Goal: Check status: Check status

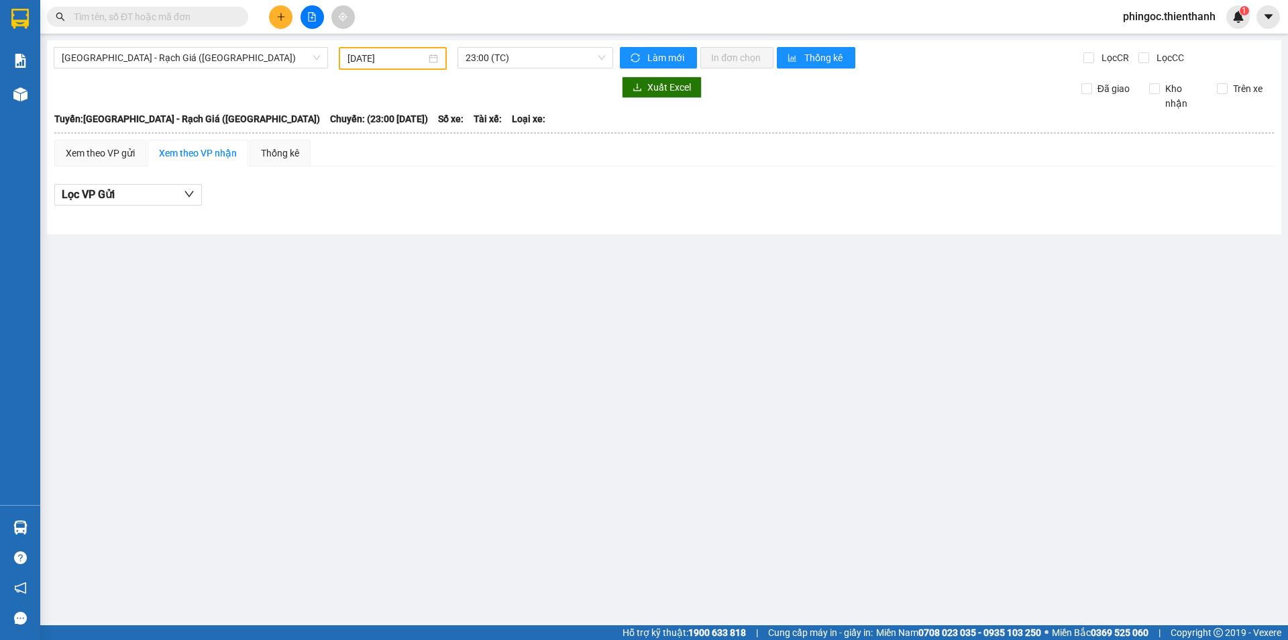
click at [399, 50] on div "12/01/2025" at bounding box center [393, 58] width 108 height 23
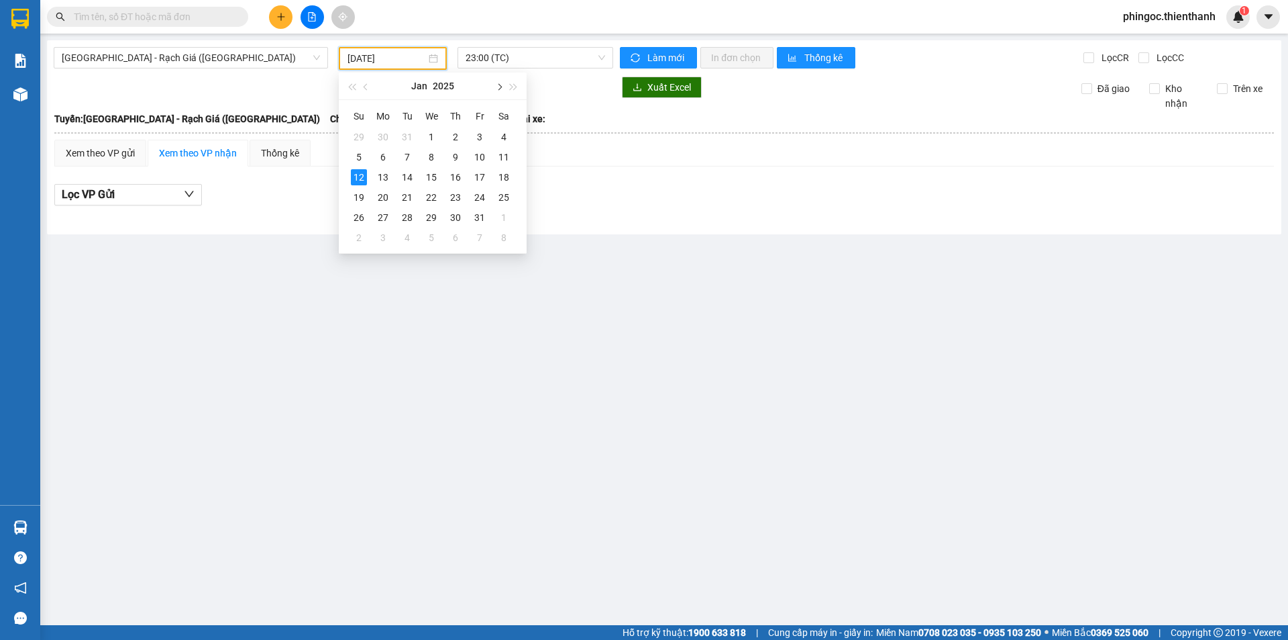
click at [500, 89] on button "button" at bounding box center [498, 85] width 15 height 27
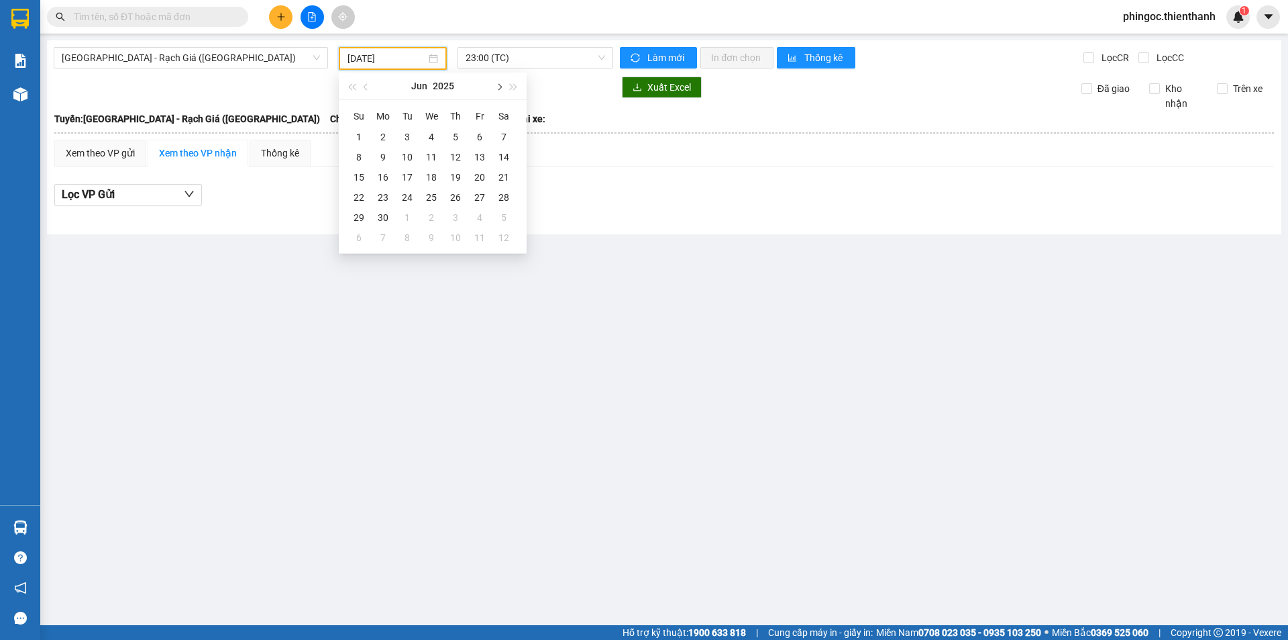
click at [500, 89] on button "button" at bounding box center [498, 85] width 15 height 27
click at [464, 160] on td "11" at bounding box center [456, 157] width 24 height 20
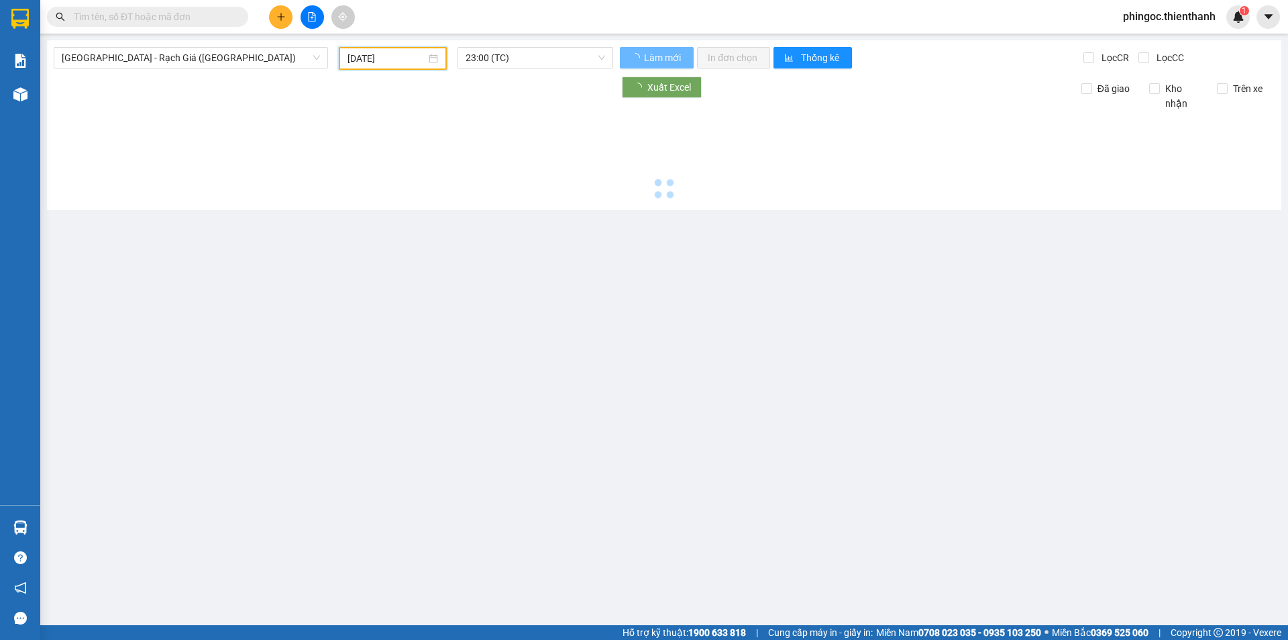
type input "[DATE]"
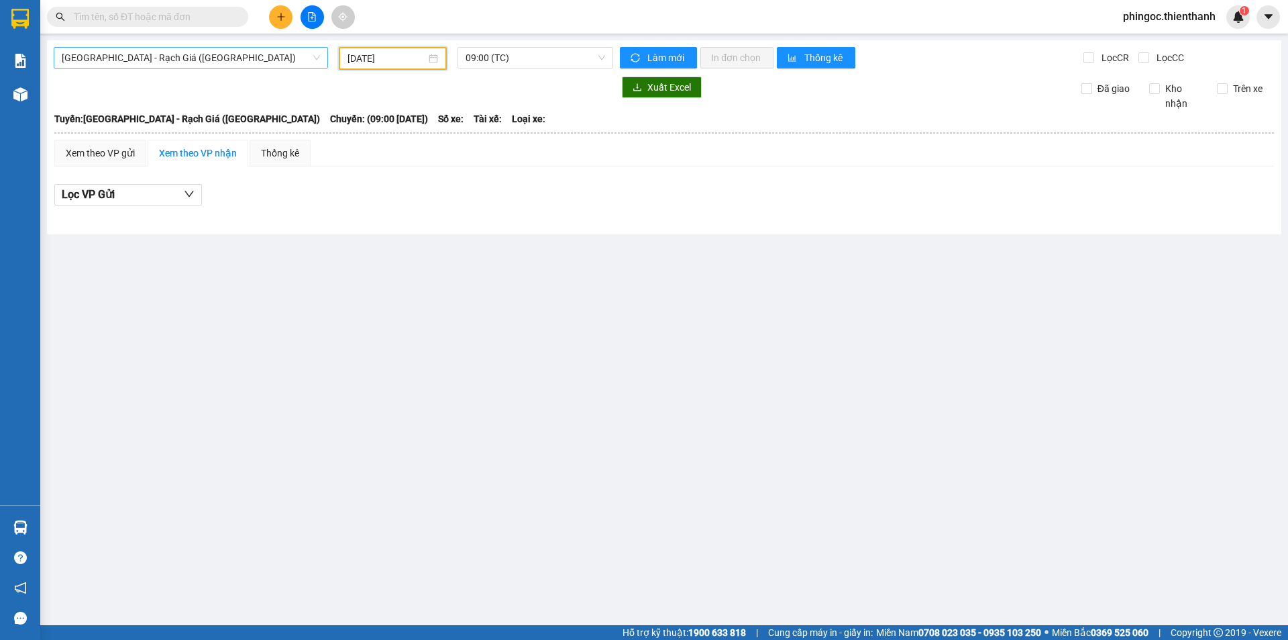
click at [191, 63] on span "[GEOGRAPHIC_DATA] - Rạch Giá ([GEOGRAPHIC_DATA])" at bounding box center [191, 58] width 258 height 20
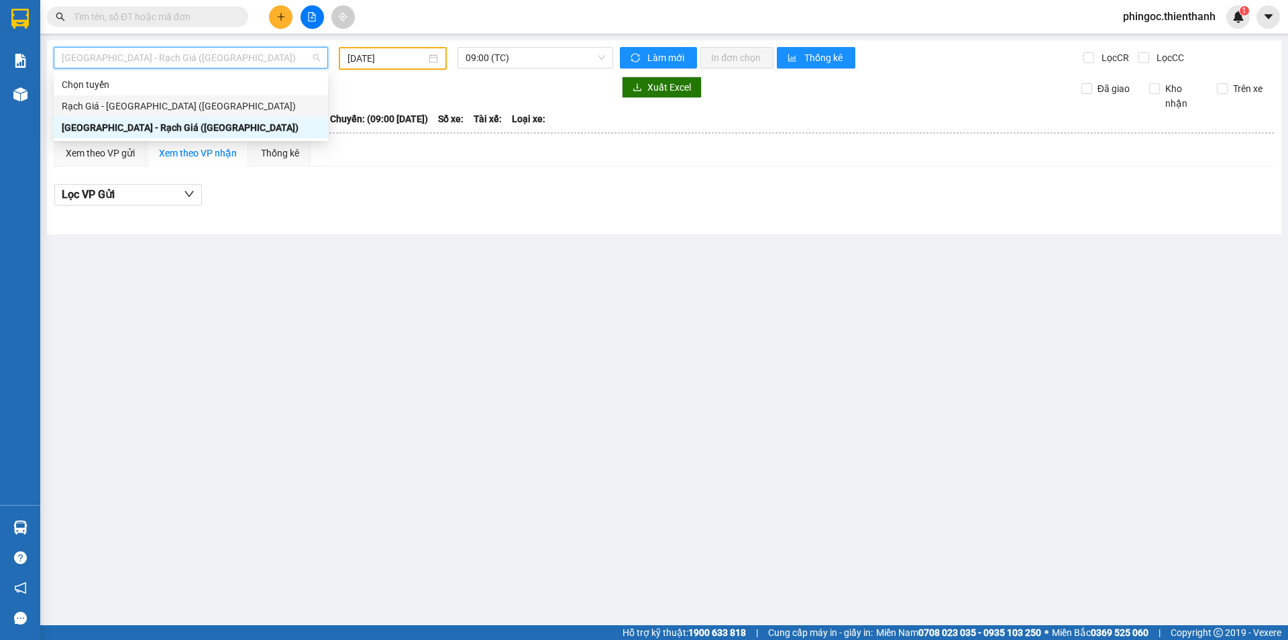
click at [148, 96] on div "Rạch Giá - [GEOGRAPHIC_DATA] ([GEOGRAPHIC_DATA])" at bounding box center [191, 105] width 274 height 21
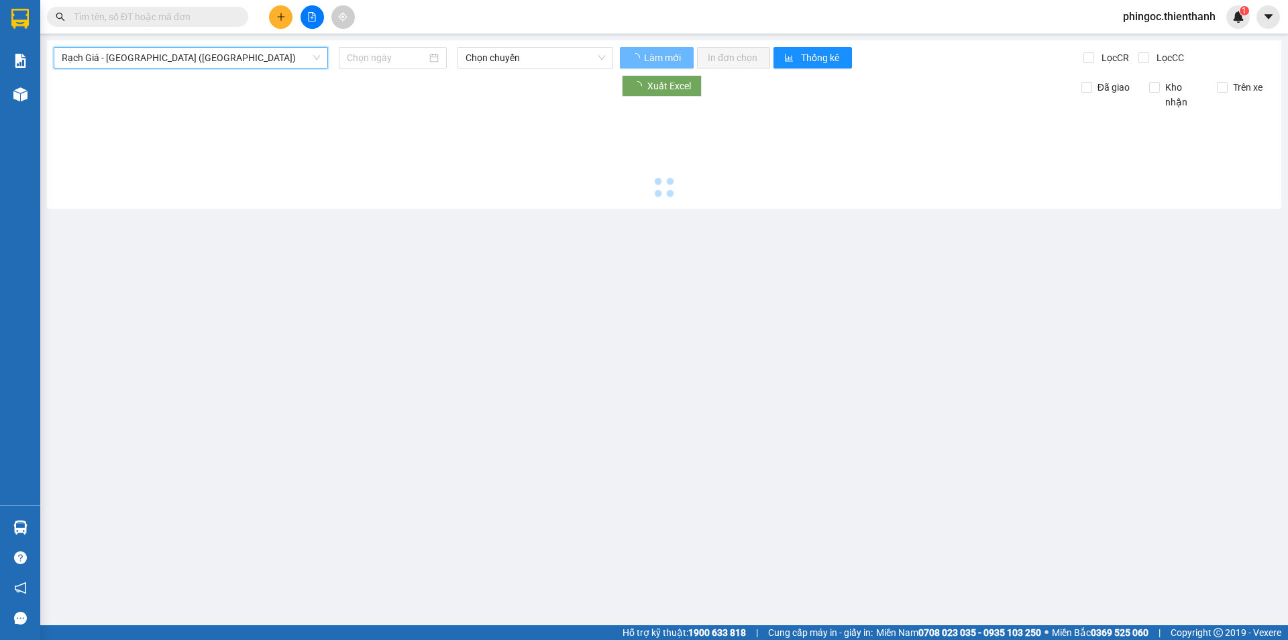
type input "[DATE]"
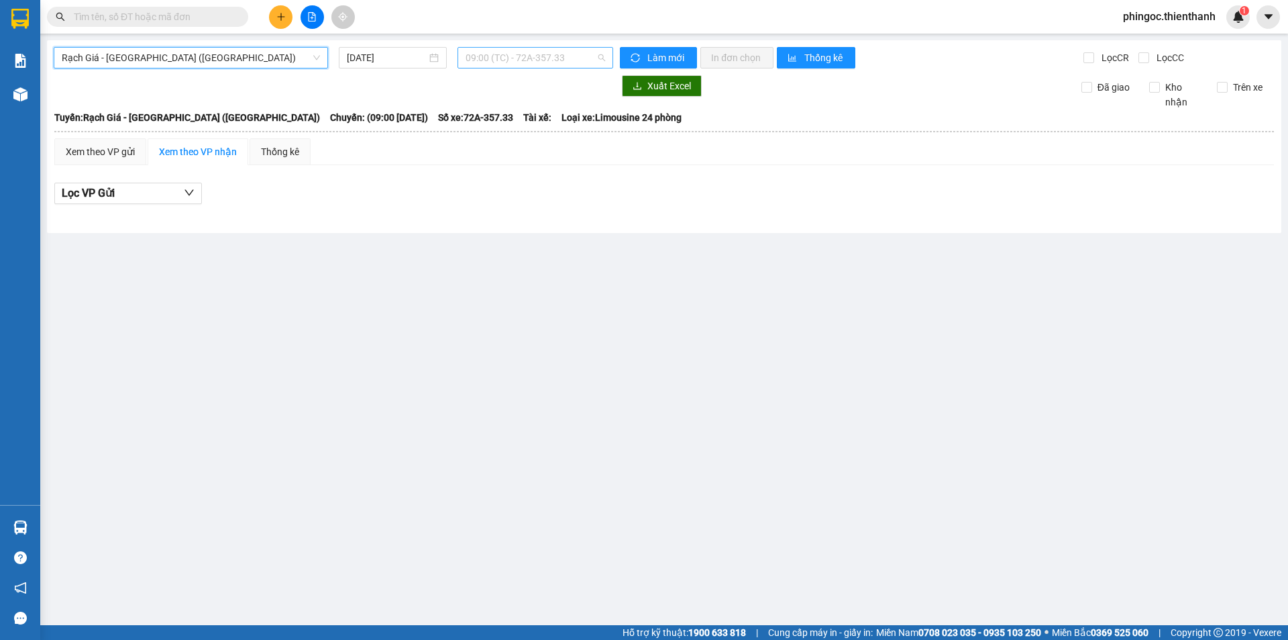
click at [505, 58] on span "09:00 (TC) - 72A-357.33" at bounding box center [536, 58] width 140 height 20
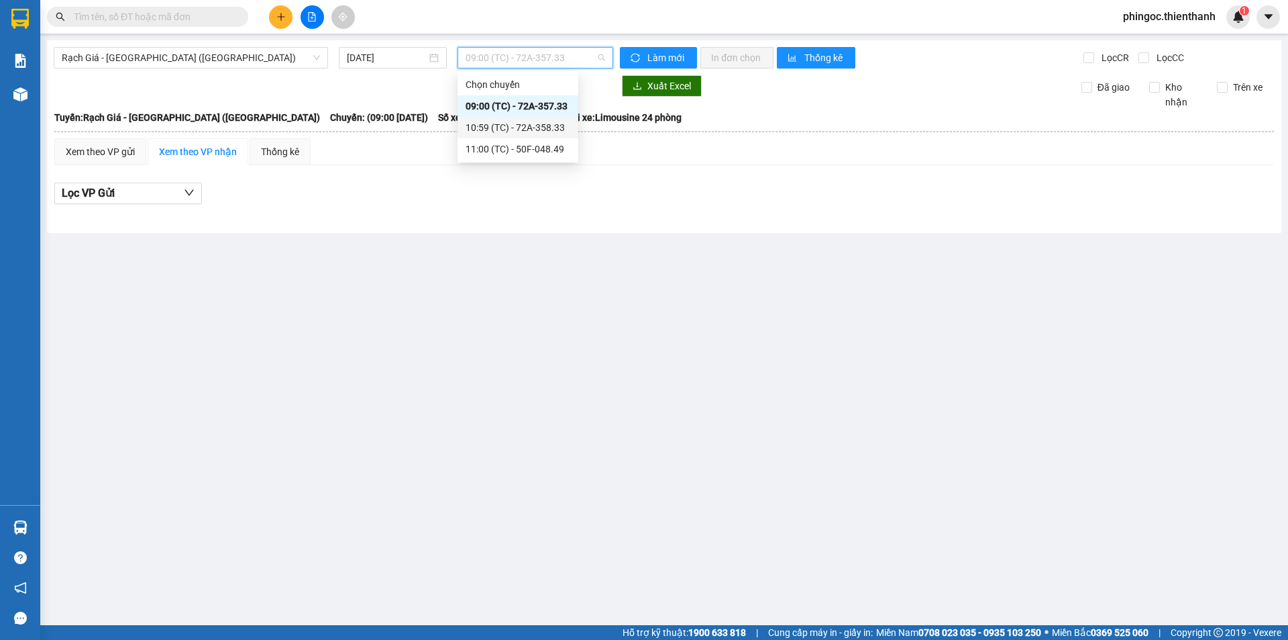
click at [501, 123] on div "10:59 (TC) - 72A-358.33" at bounding box center [518, 127] width 105 height 15
click at [501, 60] on span "10:59 (TC) - 72A-358.33" at bounding box center [536, 58] width 140 height 20
click at [499, 140] on div "11:00 (TC) - 50F-048.49" at bounding box center [518, 148] width 121 height 21
click at [92, 153] on div "Xem theo VP gửi" at bounding box center [100, 151] width 69 height 15
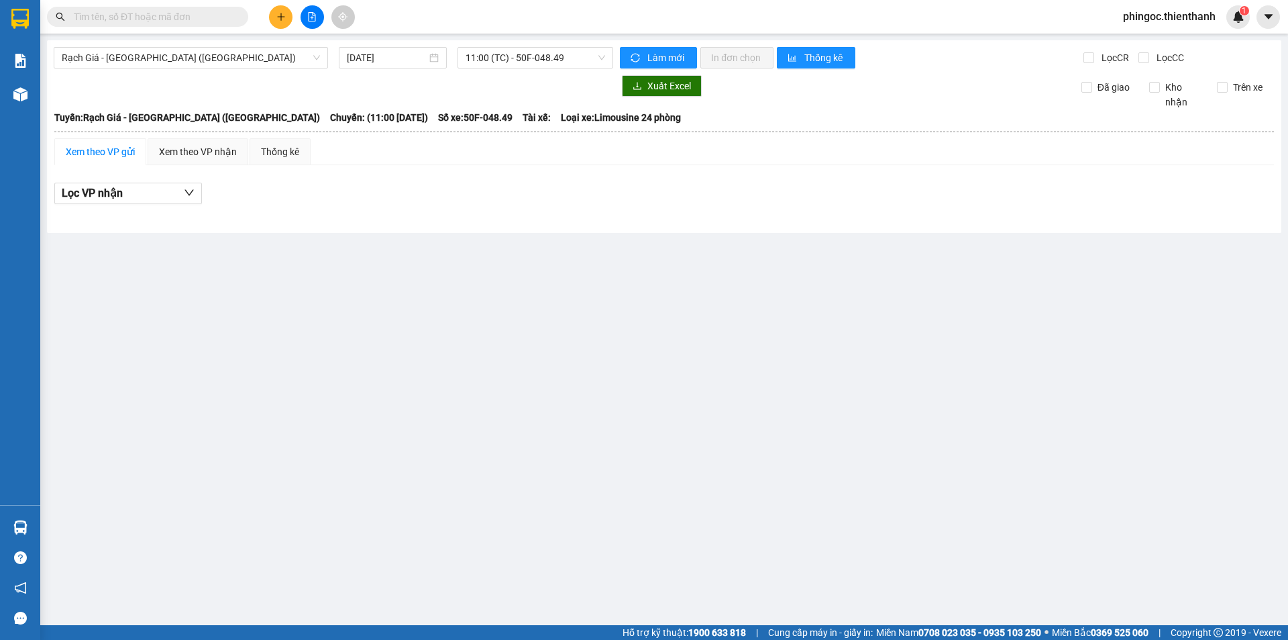
click at [102, 204] on div at bounding box center [664, 204] width 1220 height 1
click at [167, 65] on span "Rạch Giá - [GEOGRAPHIC_DATA] ([GEOGRAPHIC_DATA])" at bounding box center [191, 58] width 258 height 20
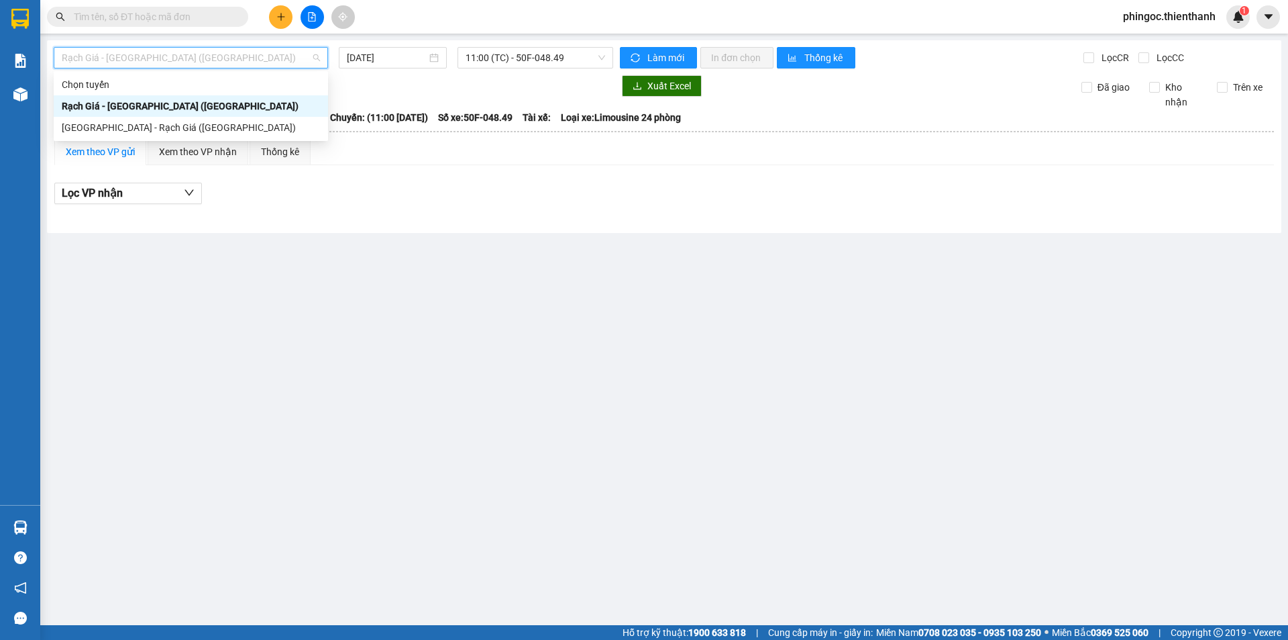
click at [164, 52] on span "Rạch Giá - [GEOGRAPHIC_DATA] ([GEOGRAPHIC_DATA])" at bounding box center [191, 58] width 258 height 20
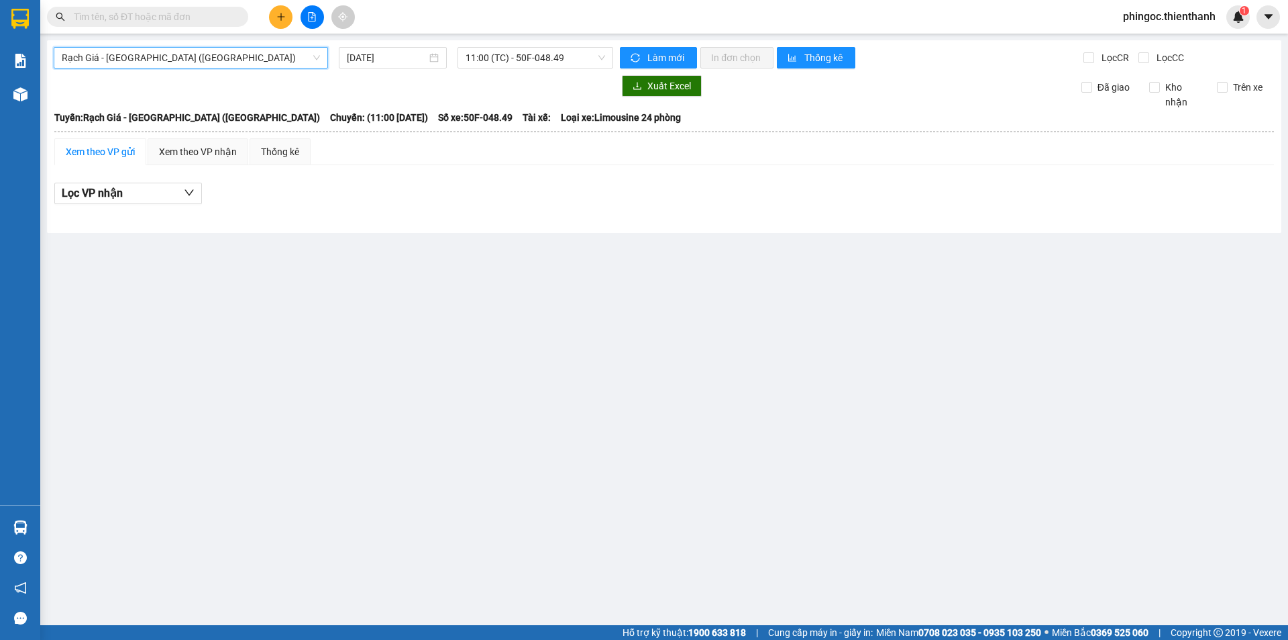
click at [164, 52] on span "Rạch Giá - [GEOGRAPHIC_DATA] ([GEOGRAPHIC_DATA])" at bounding box center [191, 58] width 258 height 20
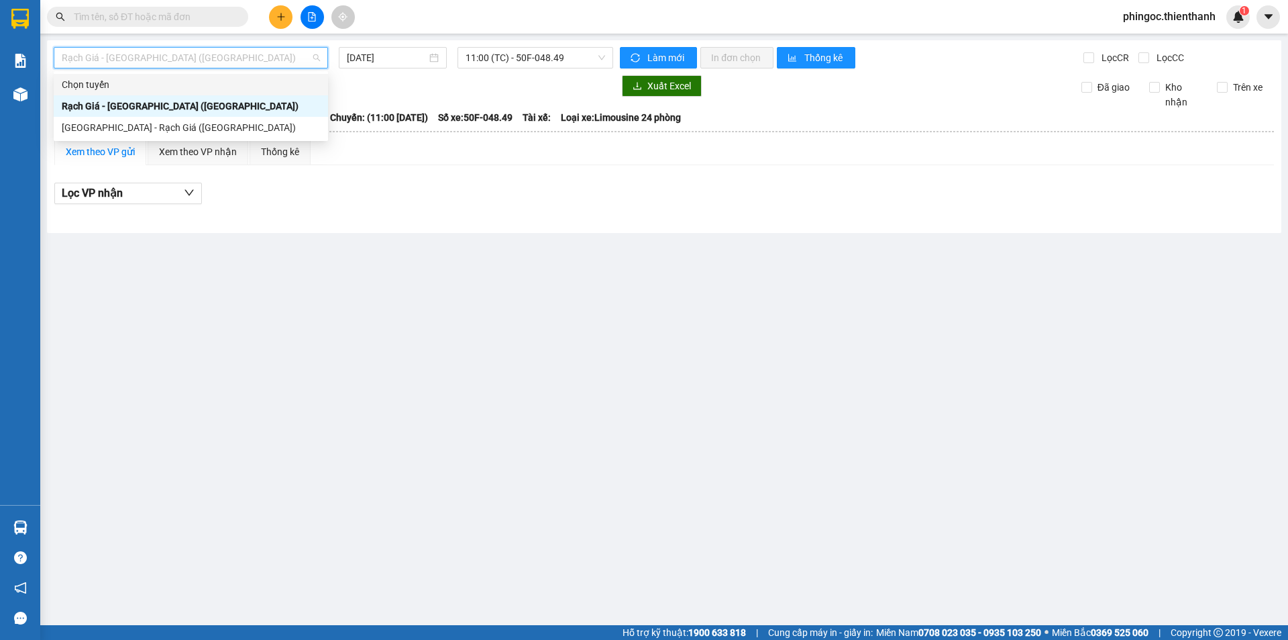
click at [145, 87] on div "Chọn tuyến" at bounding box center [191, 84] width 258 height 15
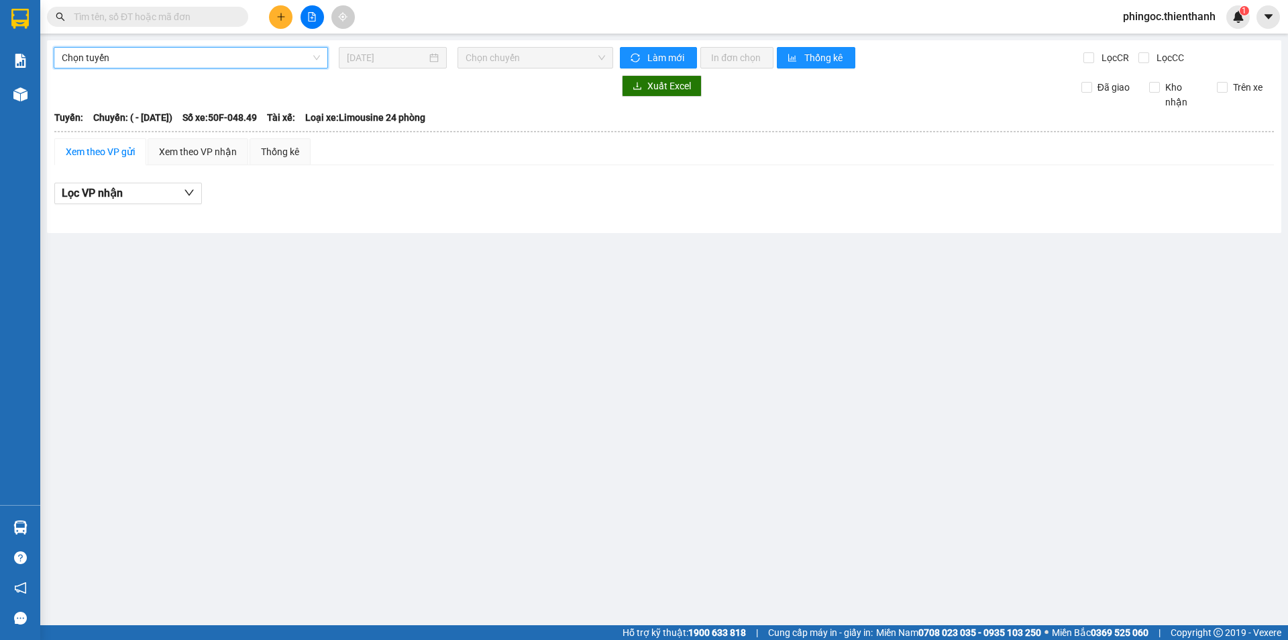
click at [141, 62] on span "Chọn tuyến" at bounding box center [191, 58] width 258 height 20
click at [389, 105] on div "Xuất Excel Đã giao Kho nhận Trên xe" at bounding box center [664, 92] width 1221 height 34
click at [233, 59] on span "Chọn tuyến" at bounding box center [191, 58] width 258 height 20
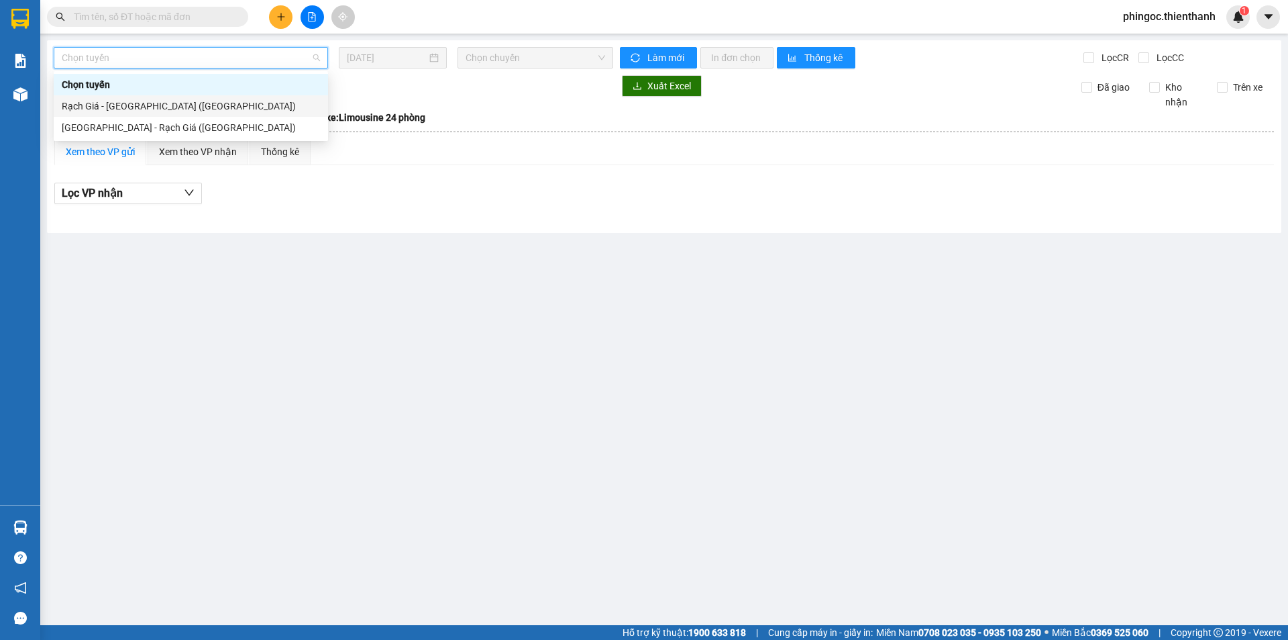
click at [142, 104] on div "Rạch Giá - [GEOGRAPHIC_DATA] ([GEOGRAPHIC_DATA])" at bounding box center [191, 106] width 258 height 15
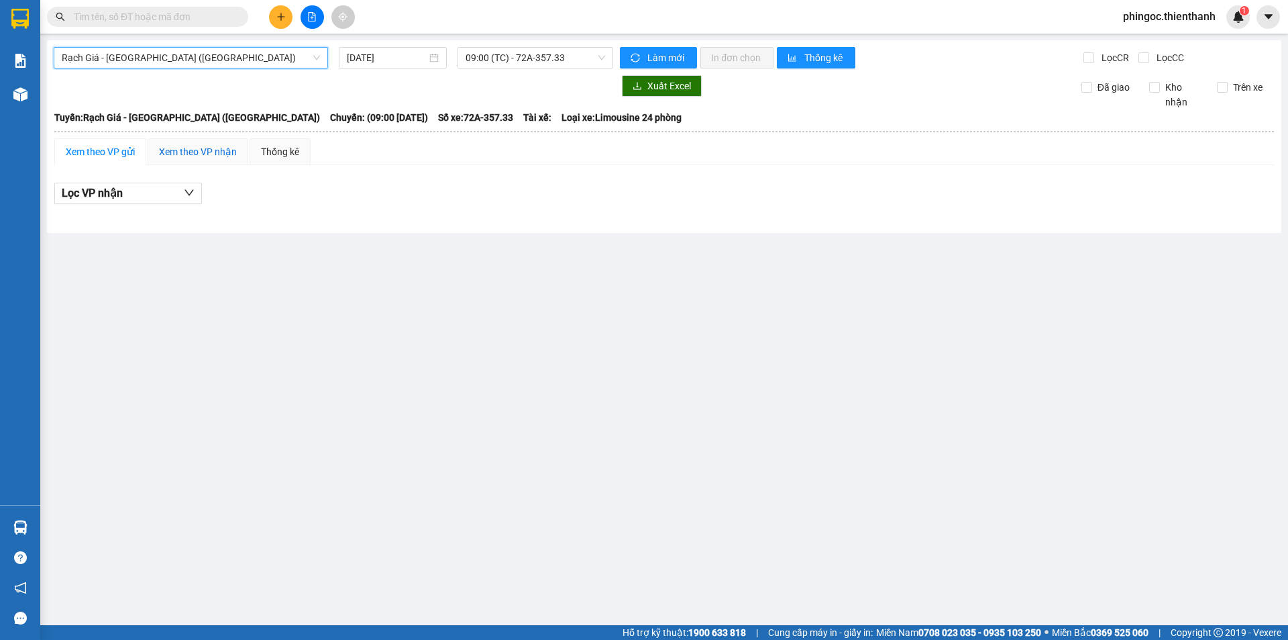
click at [203, 154] on div "Xem theo VP nhận" at bounding box center [198, 151] width 78 height 15
click at [503, 64] on span "09:00 (TC) - 72A-357.33" at bounding box center [536, 58] width 140 height 20
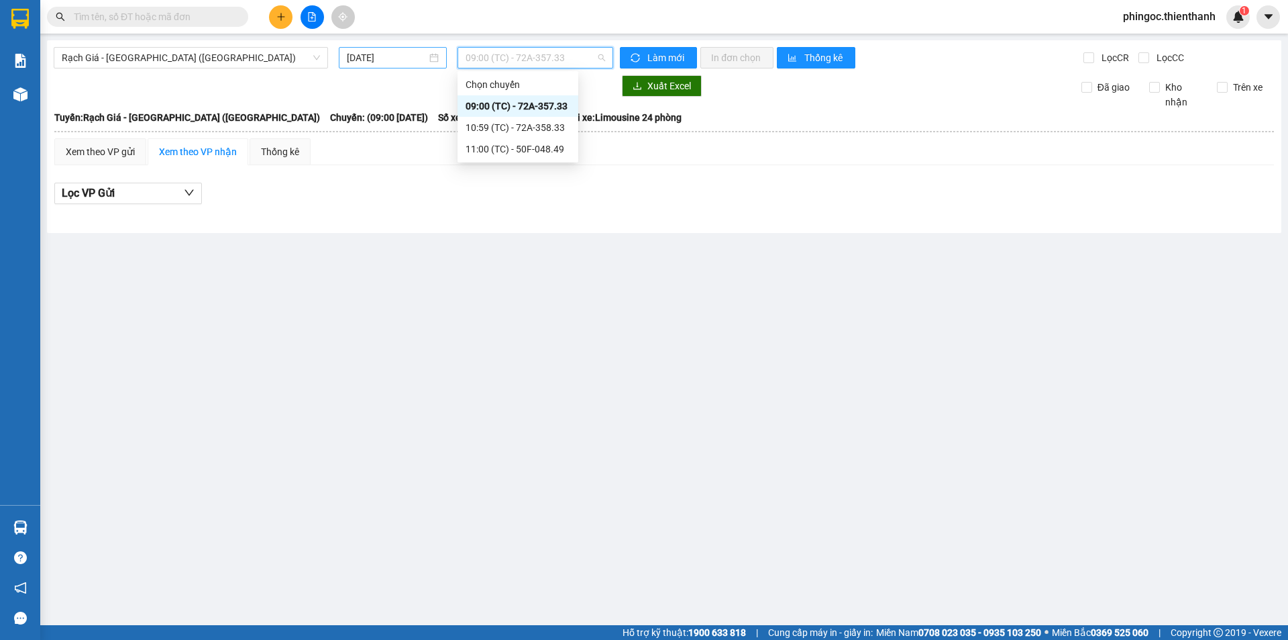
click at [385, 52] on input "[DATE]" at bounding box center [387, 57] width 80 height 15
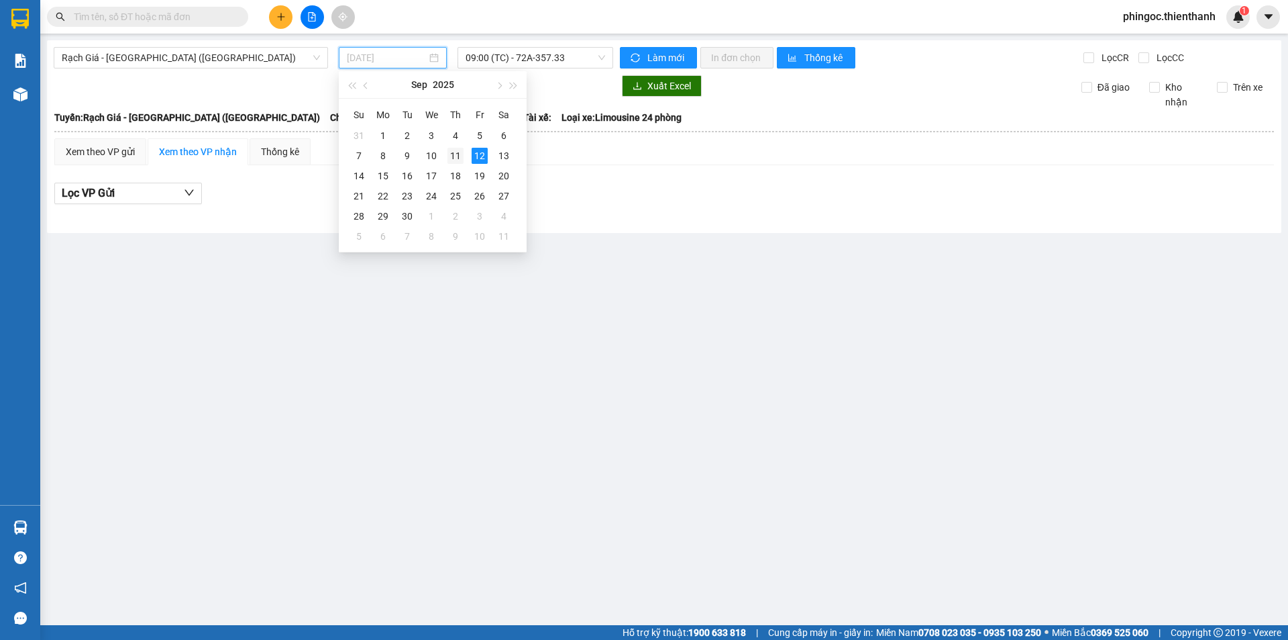
click at [454, 156] on div "11" at bounding box center [456, 156] width 16 height 16
type input "[DATE]"
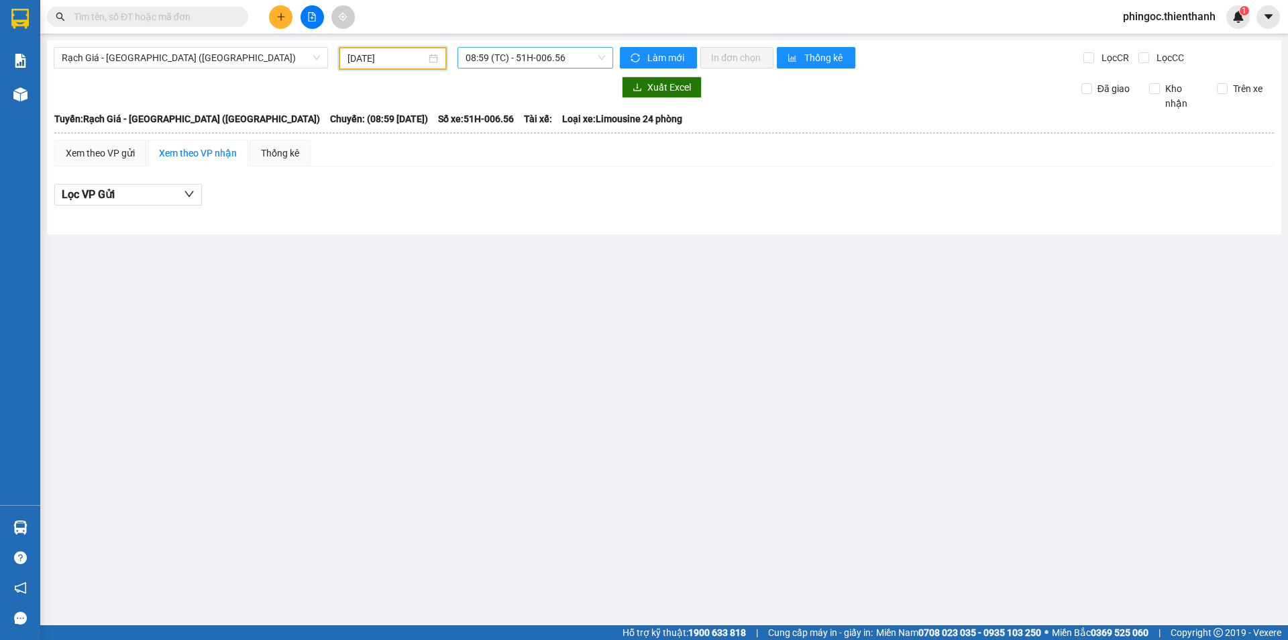
click at [519, 67] on span "08:59 (TC) - 51H-006.56" at bounding box center [536, 58] width 140 height 20
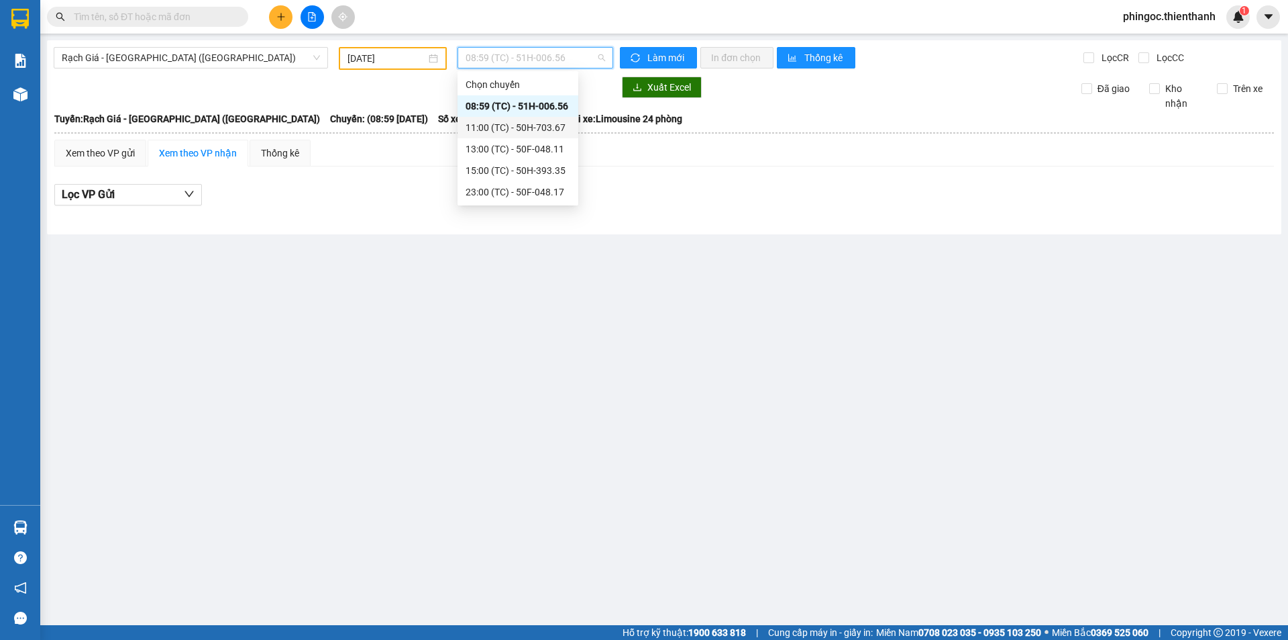
drag, startPoint x: 519, startPoint y: 123, endPoint x: 513, endPoint y: 108, distance: 16.2
click at [517, 123] on div "11:00 (TC) - 50H-703.67" at bounding box center [518, 127] width 105 height 15
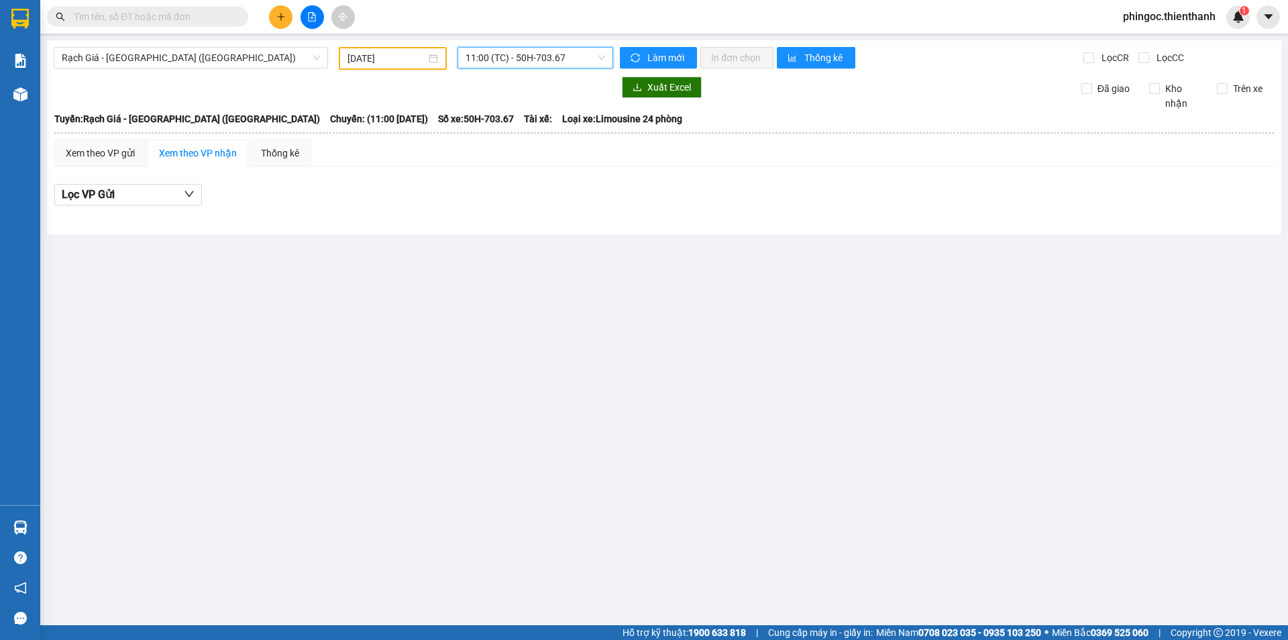
click at [520, 64] on span "11:00 (TC) - 50H-703.67" at bounding box center [536, 58] width 140 height 20
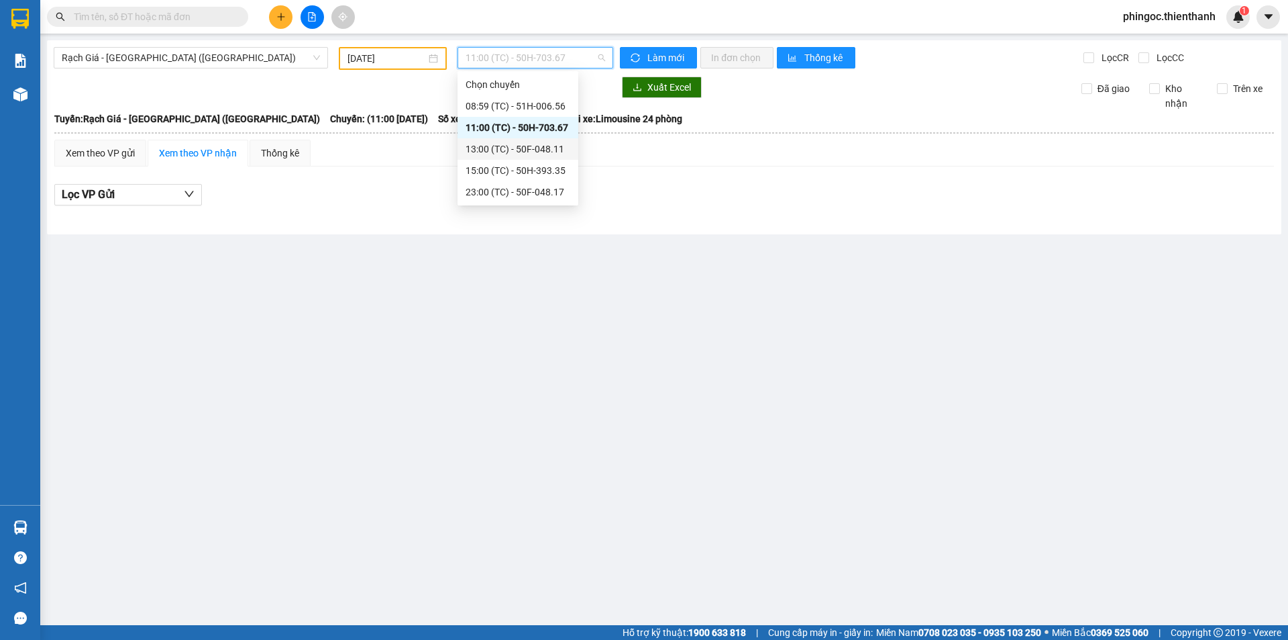
drag, startPoint x: 503, startPoint y: 144, endPoint x: 512, endPoint y: 85, distance: 59.1
click at [501, 144] on div "13:00 (TC) - 50F-048.11" at bounding box center [518, 149] width 105 height 15
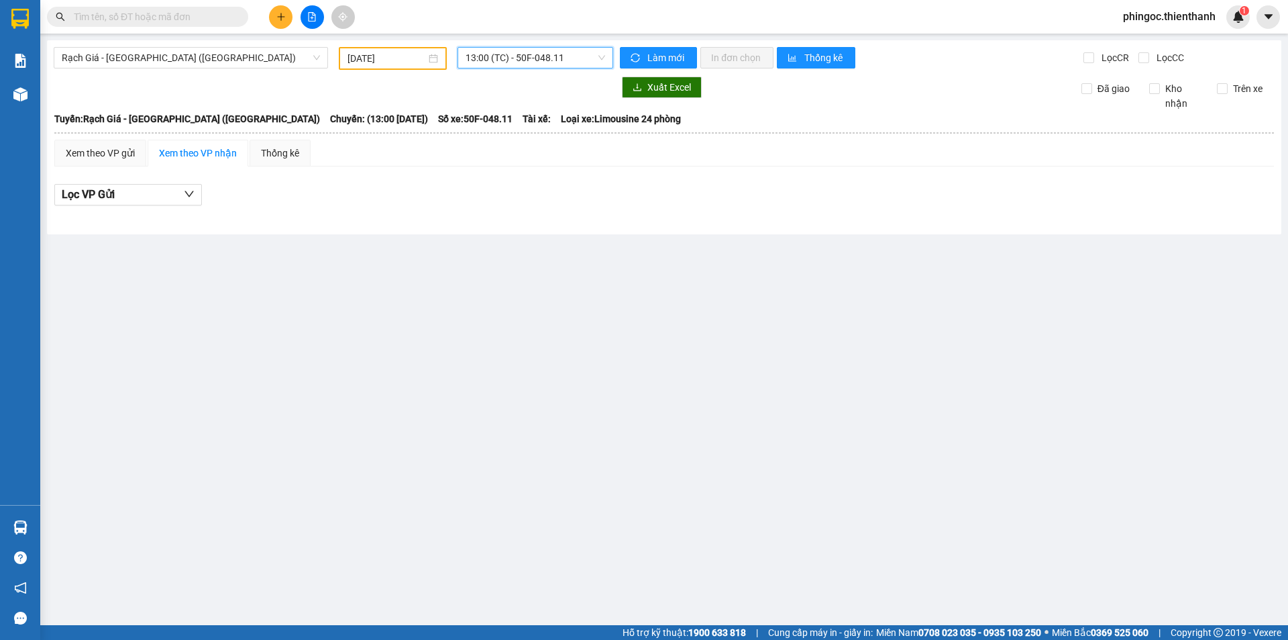
click at [522, 52] on span "13:00 (TC) - 50F-048.11" at bounding box center [536, 58] width 140 height 20
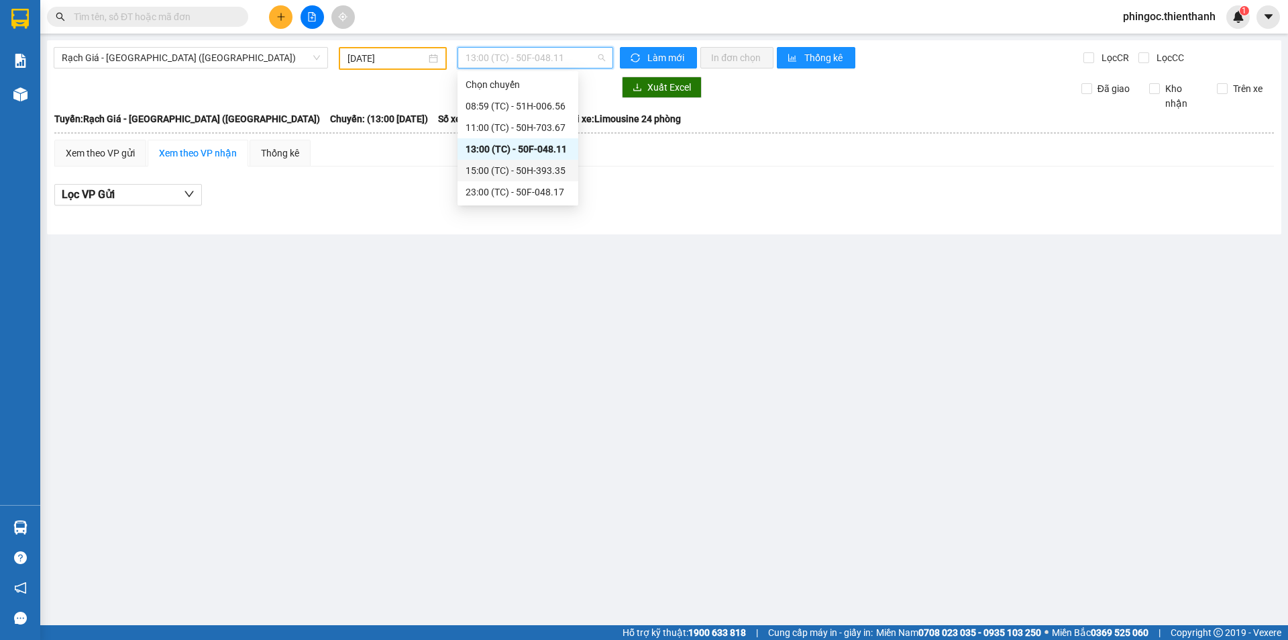
drag, startPoint x: 495, startPoint y: 168, endPoint x: 520, endPoint y: 66, distance: 105.8
click at [493, 169] on div "15:00 (TC) - 50H-393.35" at bounding box center [518, 170] width 105 height 15
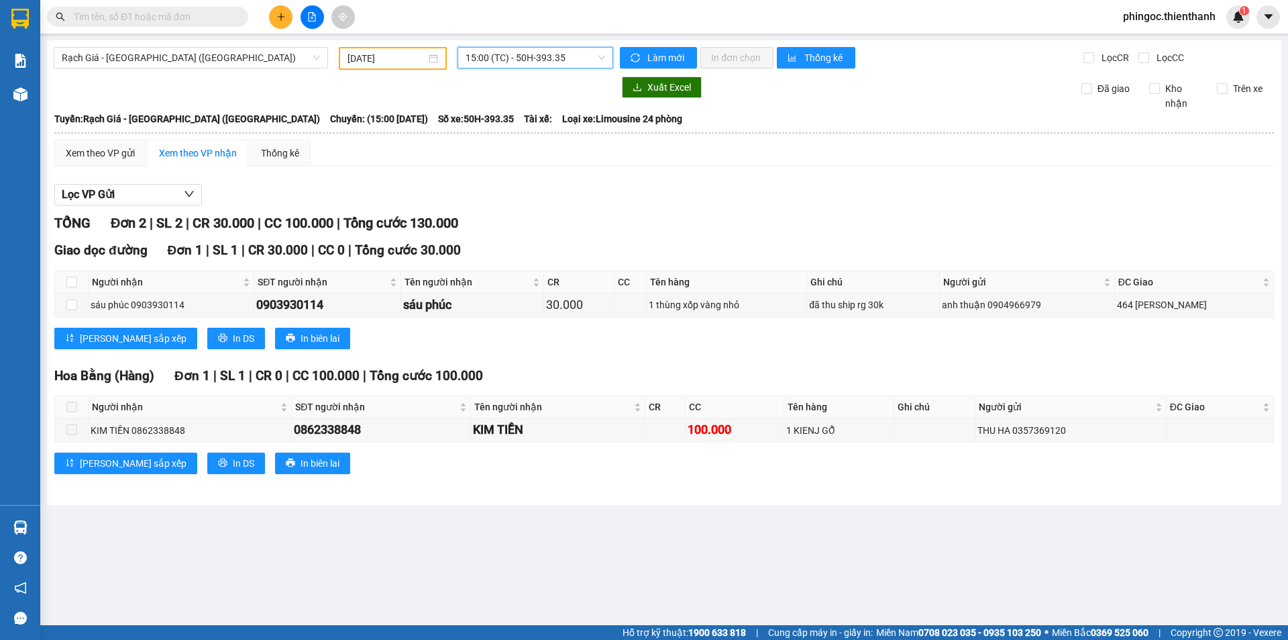
click at [520, 62] on span "15:00 (TC) - 50H-393.35" at bounding box center [536, 58] width 140 height 20
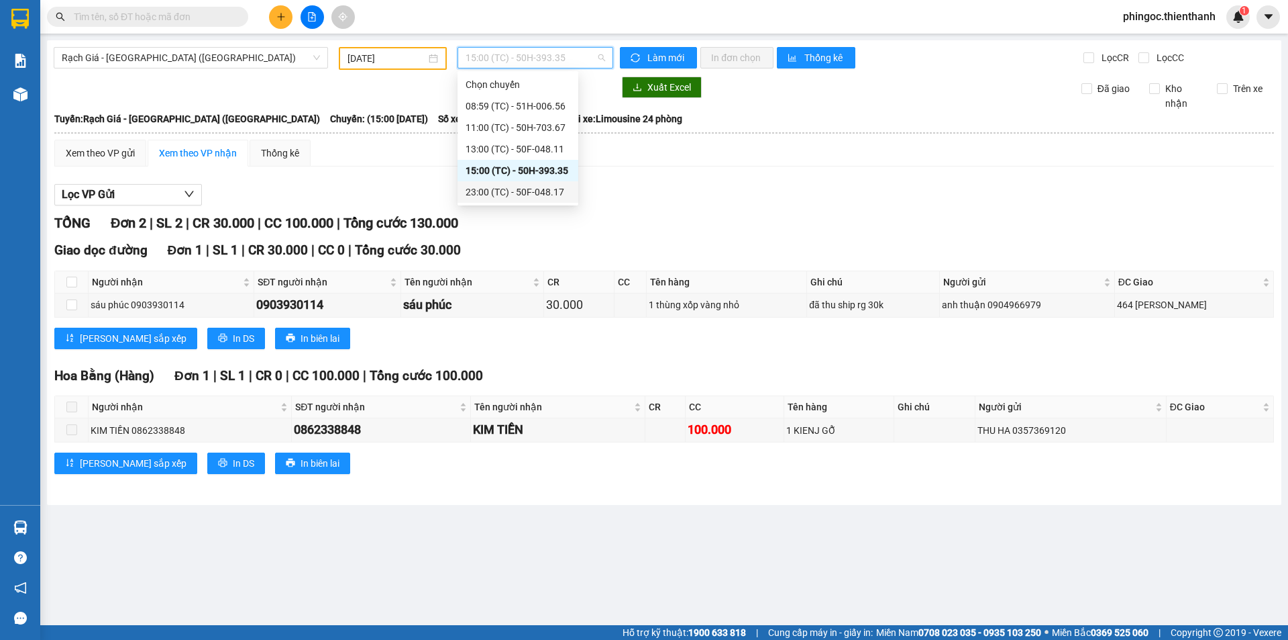
click at [501, 189] on div "23:00 (TC) - 50F-048.17" at bounding box center [518, 192] width 105 height 15
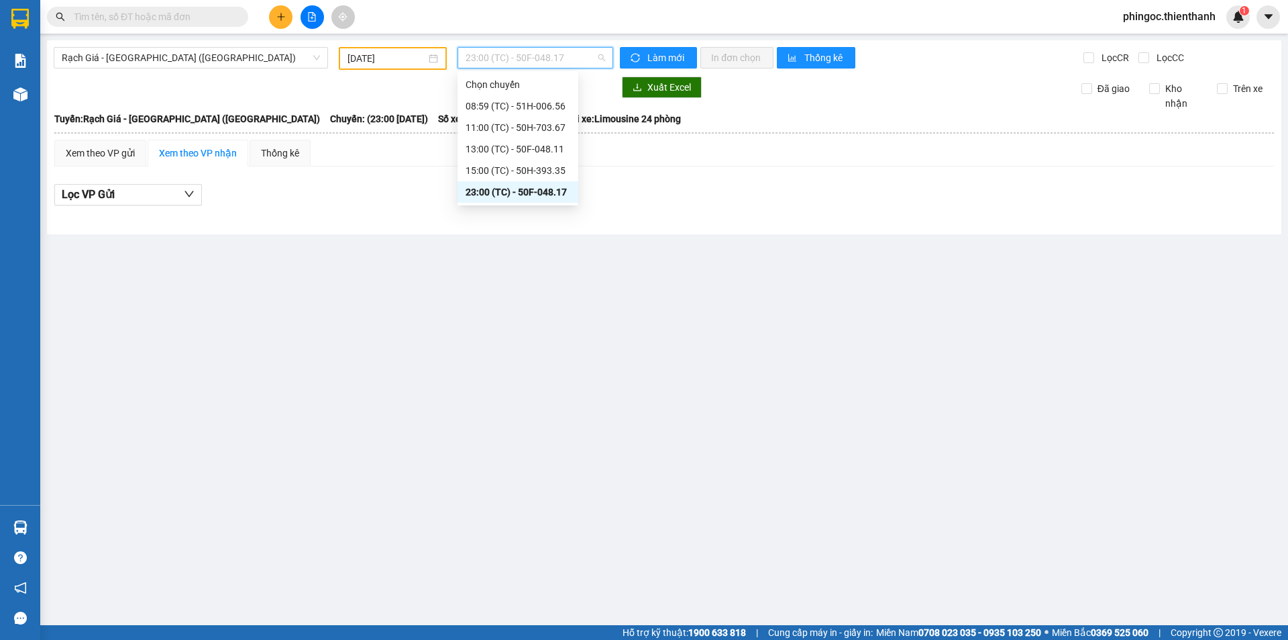
click at [520, 66] on span "23:00 (TC) - 50F-048.17" at bounding box center [536, 58] width 140 height 20
click at [495, 168] on div "15:00 (TC) - 50H-393.35" at bounding box center [518, 170] width 105 height 15
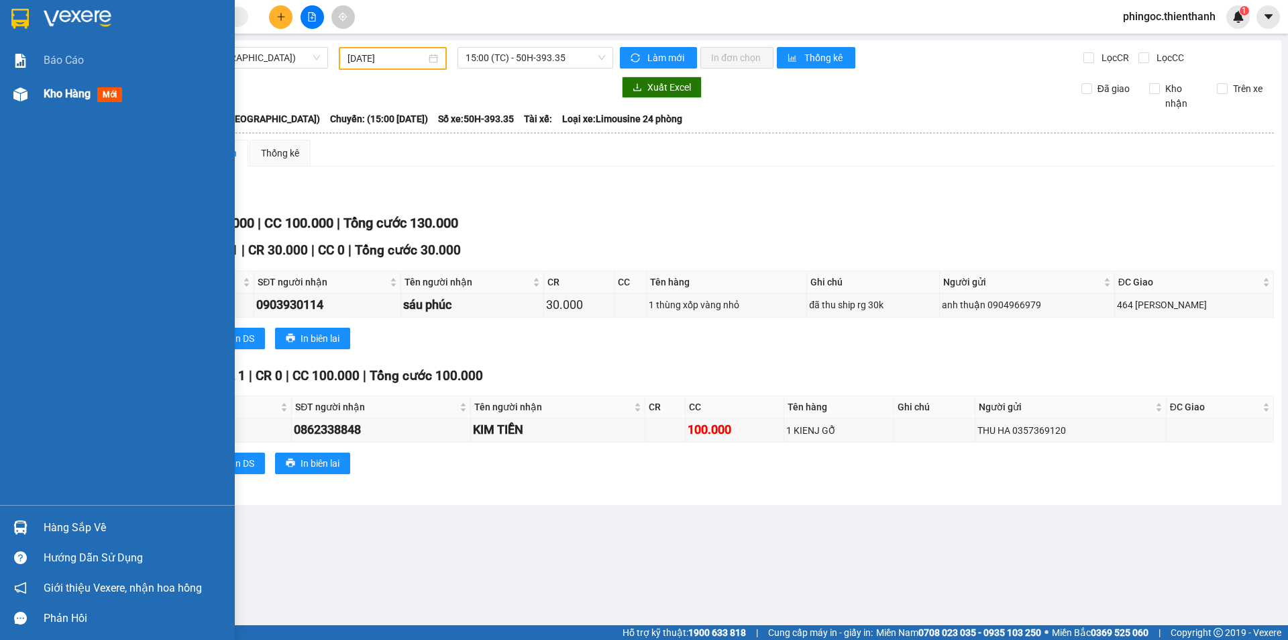
click at [48, 91] on span "Kho hàng" at bounding box center [67, 93] width 47 height 13
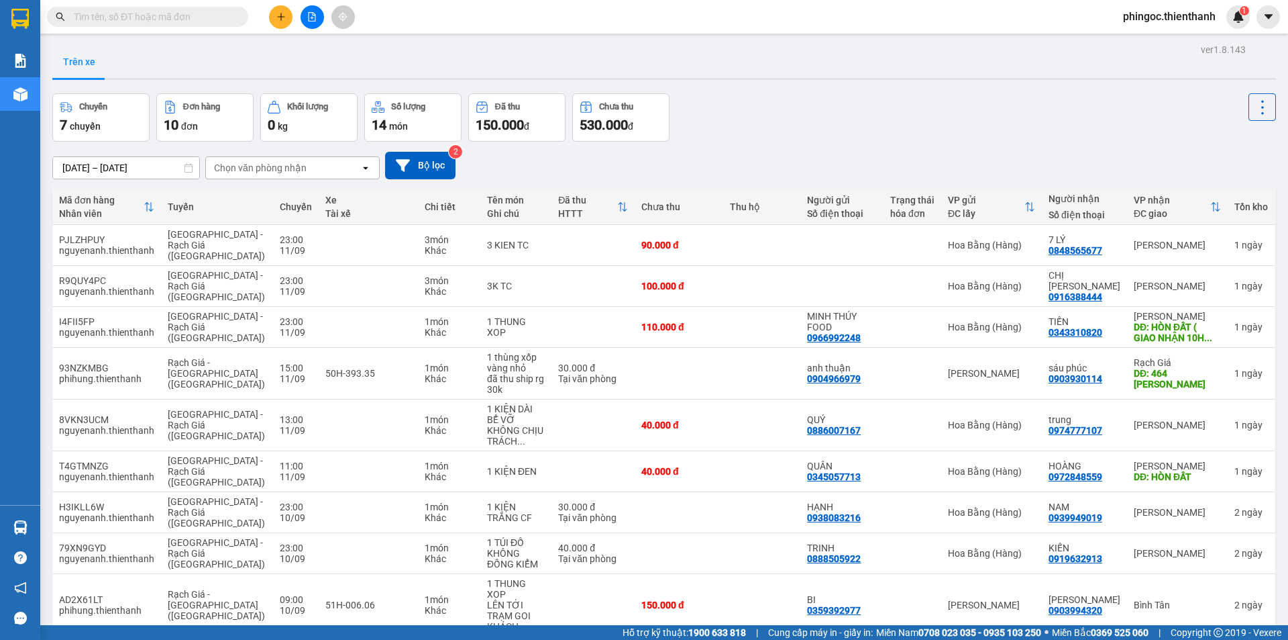
click at [141, 160] on input "[DATE] – [DATE]" at bounding box center [126, 167] width 146 height 21
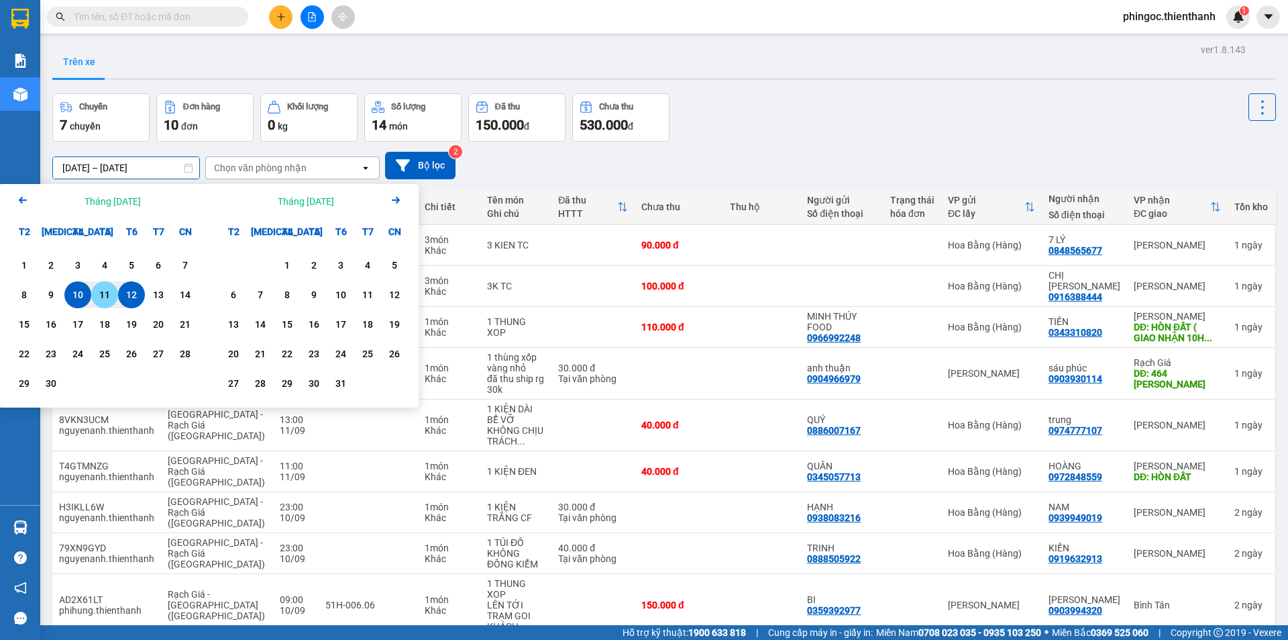
click at [103, 291] on div "11" at bounding box center [104, 295] width 19 height 16
type input "[DATE] – / /"
click at [430, 168] on button "Bộ lọc" at bounding box center [420, 166] width 70 height 28
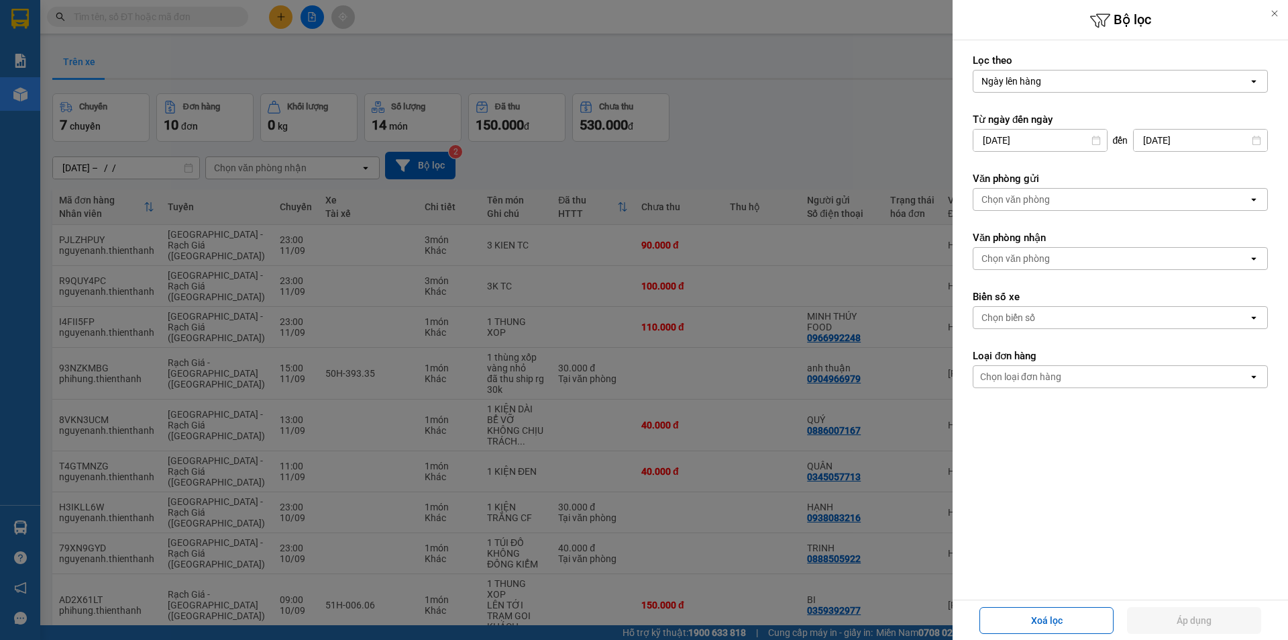
click at [1015, 138] on input "[DATE]" at bounding box center [1041, 140] width 134 height 21
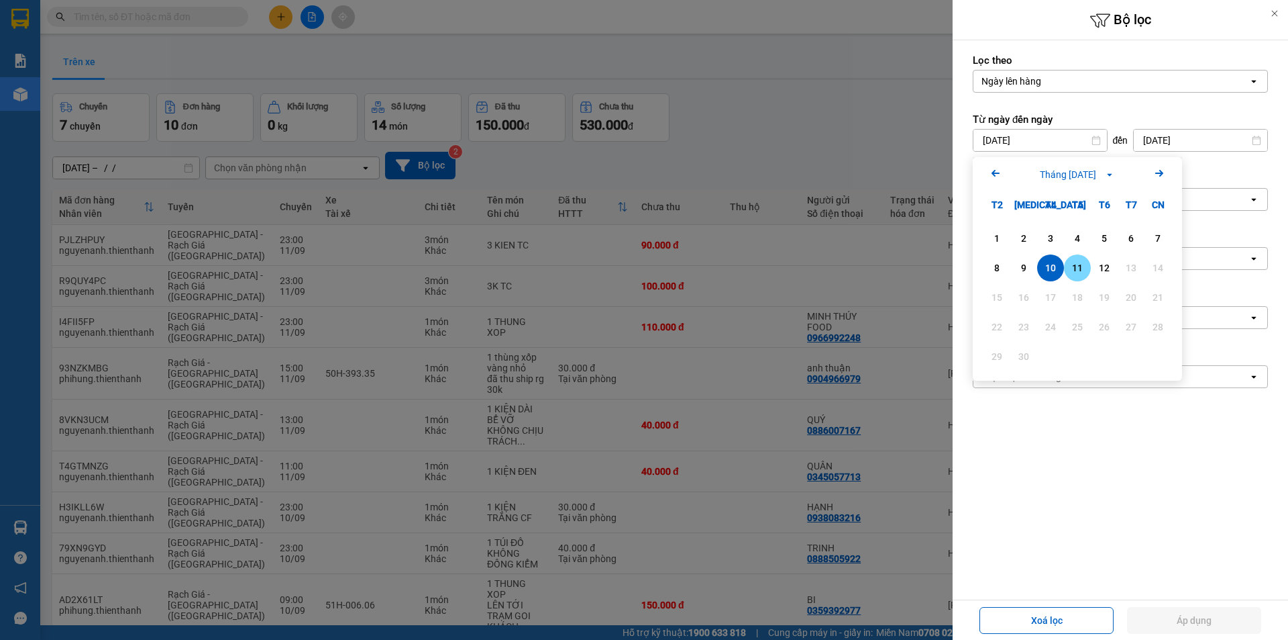
click at [1075, 266] on div "11" at bounding box center [1077, 268] width 19 height 16
type input "[DATE]"
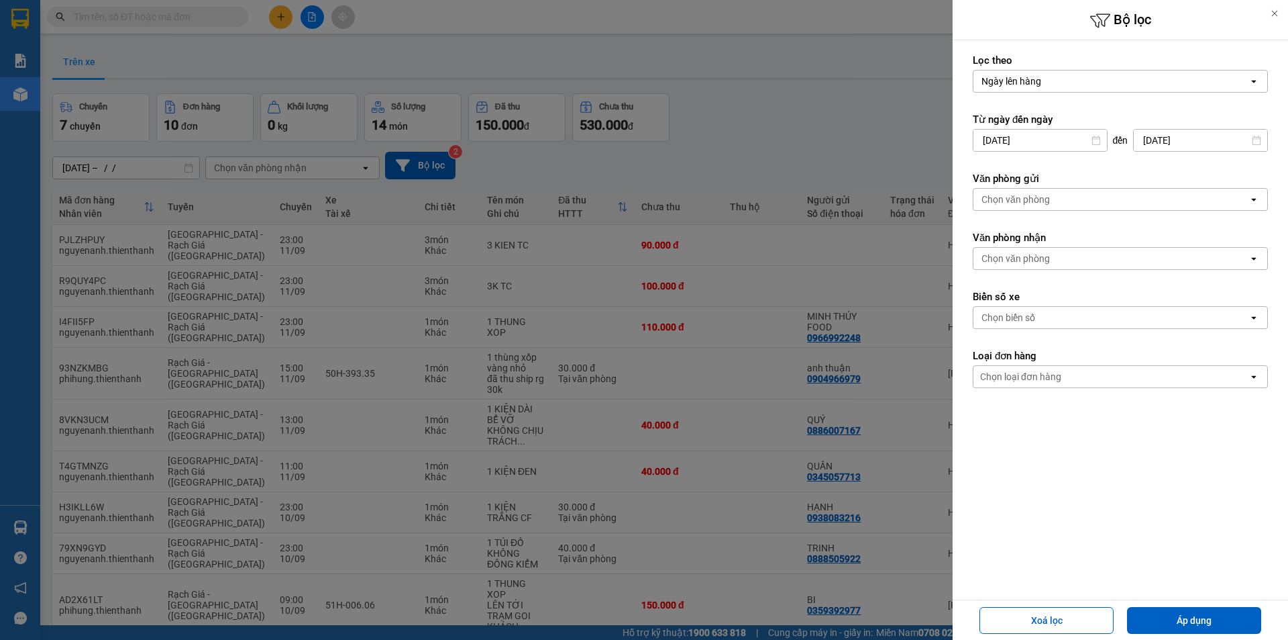
click at [1186, 141] on input "[DATE]" at bounding box center [1201, 140] width 134 height 21
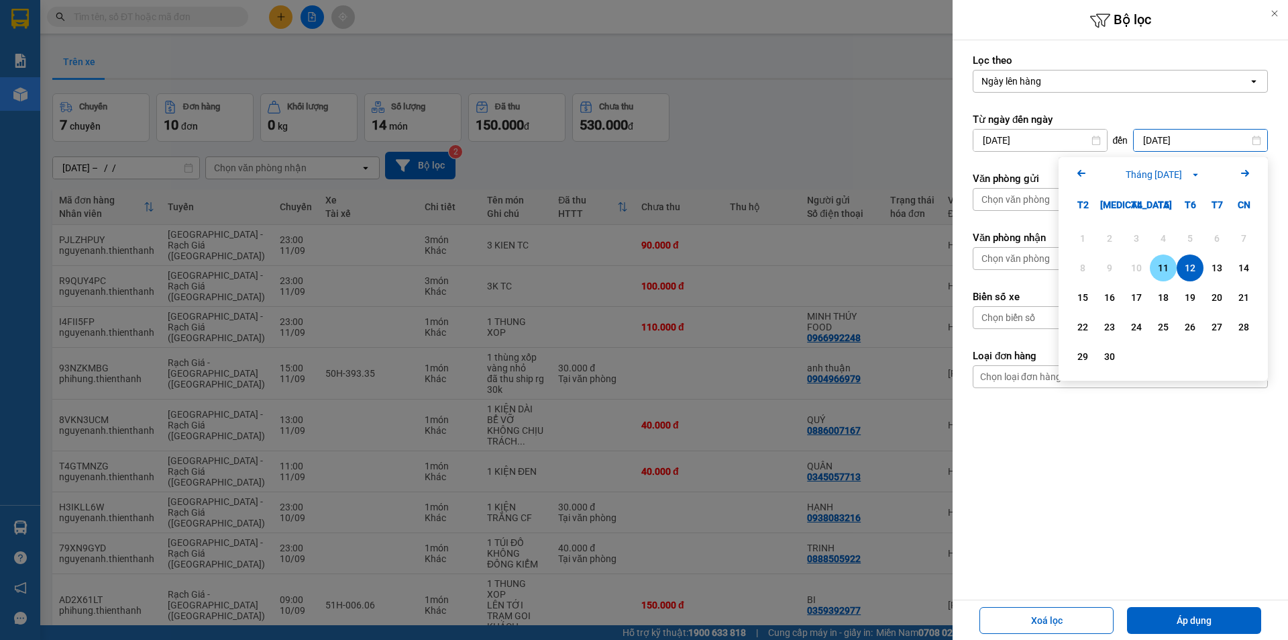
click at [1158, 272] on div "11" at bounding box center [1163, 268] width 19 height 16
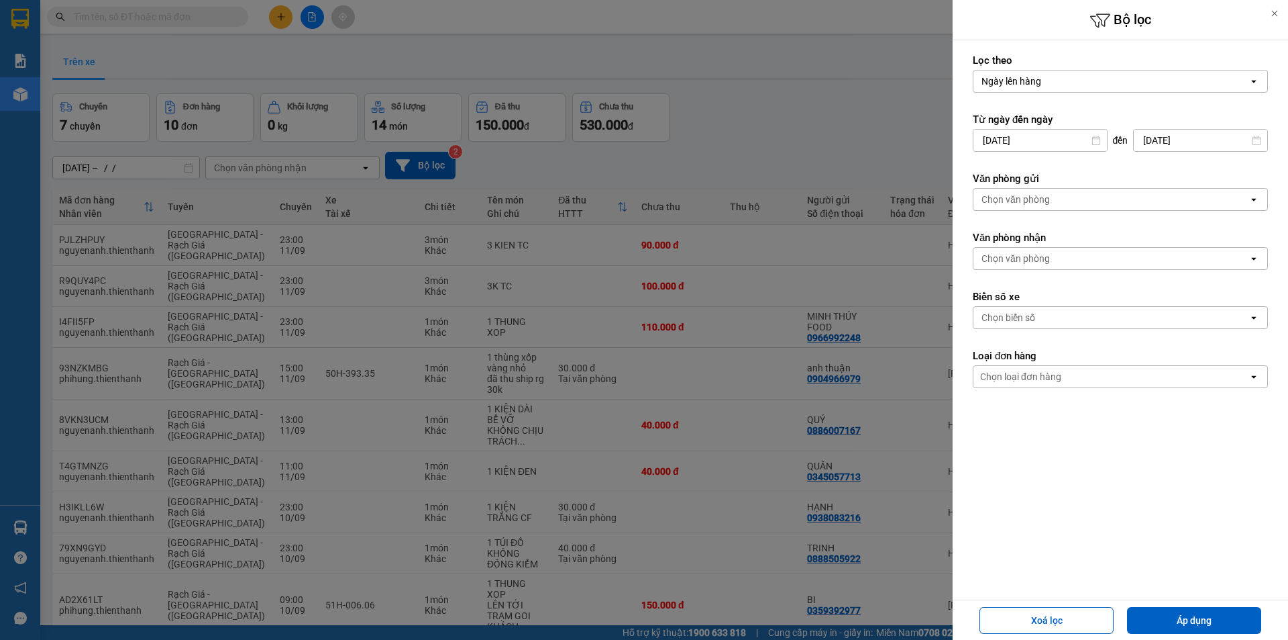
type input "[DATE]"
click at [1147, 624] on button "Áp dụng" at bounding box center [1194, 620] width 134 height 27
type input "[DATE] – [DATE]"
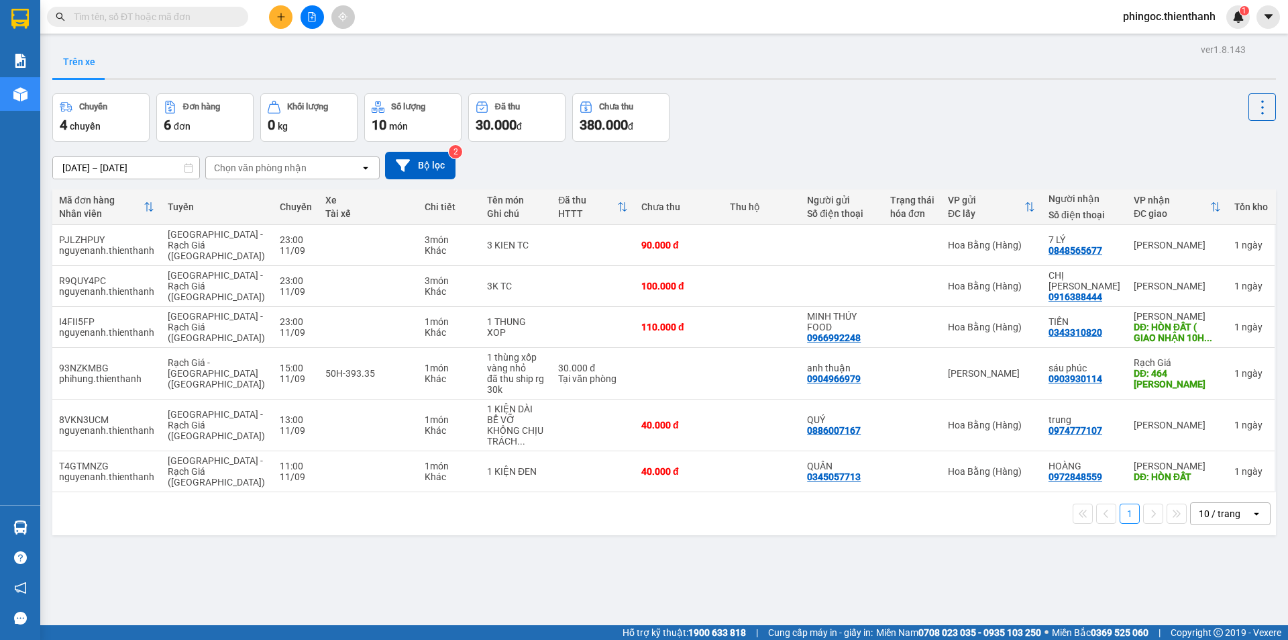
click at [244, 167] on div "Chọn văn phòng nhận" at bounding box center [260, 167] width 93 height 13
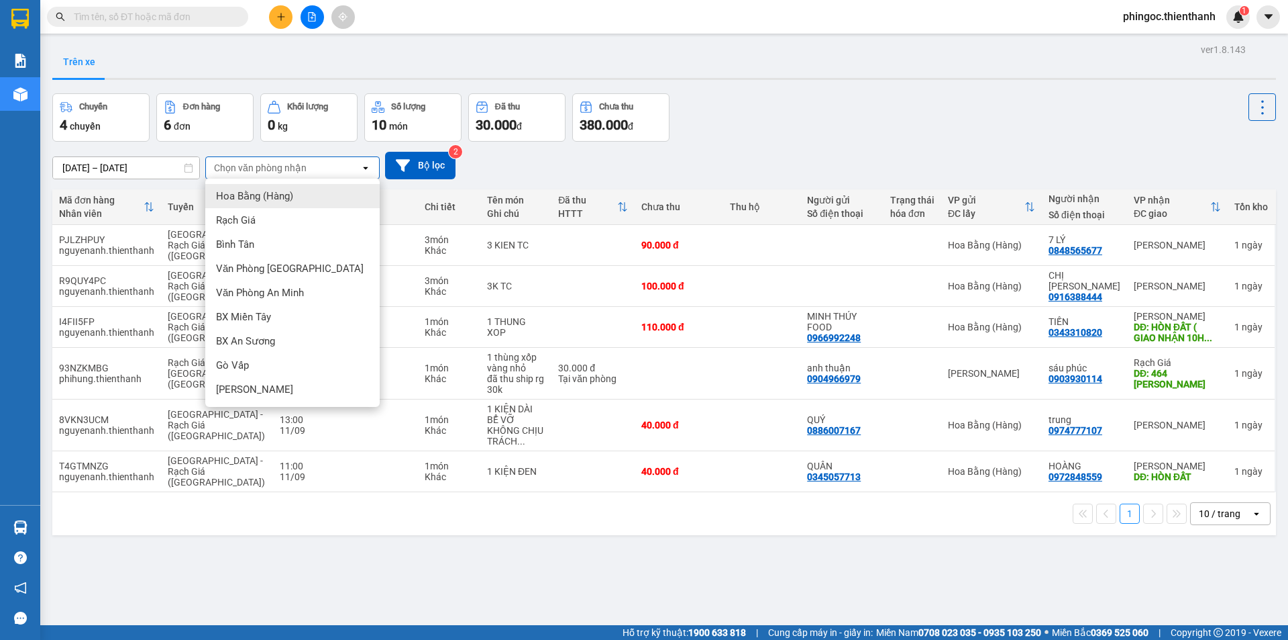
click at [268, 191] on span "Hoa Bằng (Hàng)" at bounding box center [254, 195] width 77 height 13
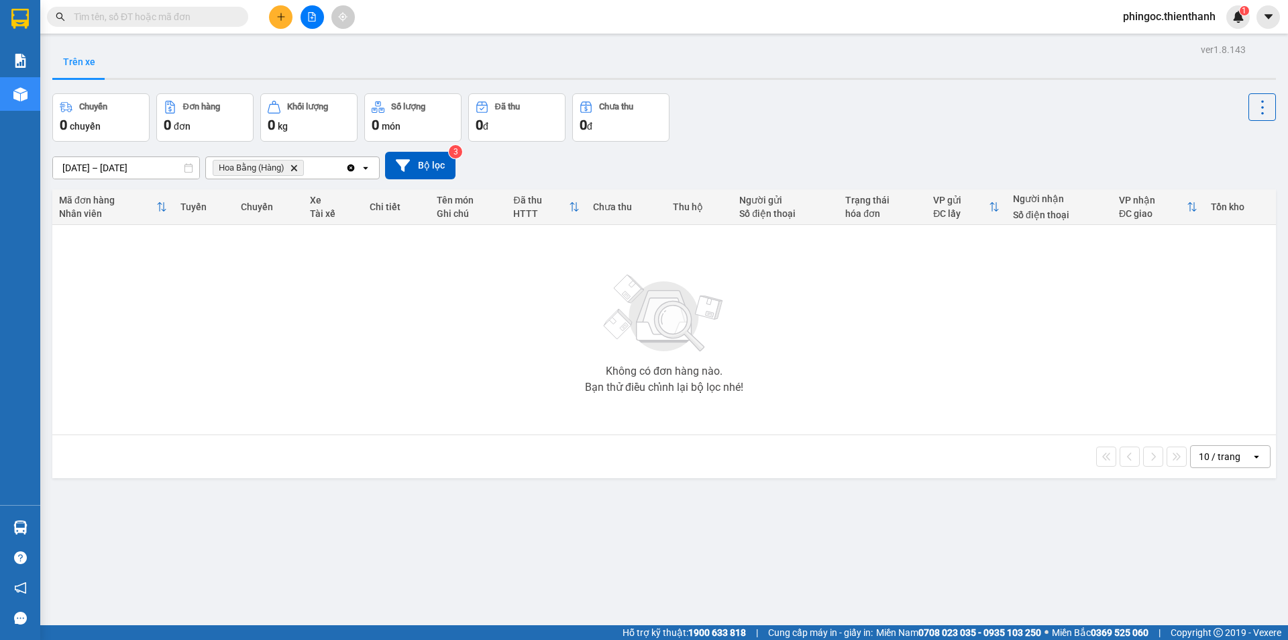
click at [129, 176] on div "ver 1.8.143 Trên xe Chuyến 0 chuyến Đơn hàng 0 đơn Khối lượng 0 kg Số lượng 0 m…" at bounding box center [664, 360] width 1235 height 640
click at [293, 60] on div "Trên xe" at bounding box center [664, 64] width 1224 height 36
click at [321, 21] on button at bounding box center [312, 16] width 23 height 23
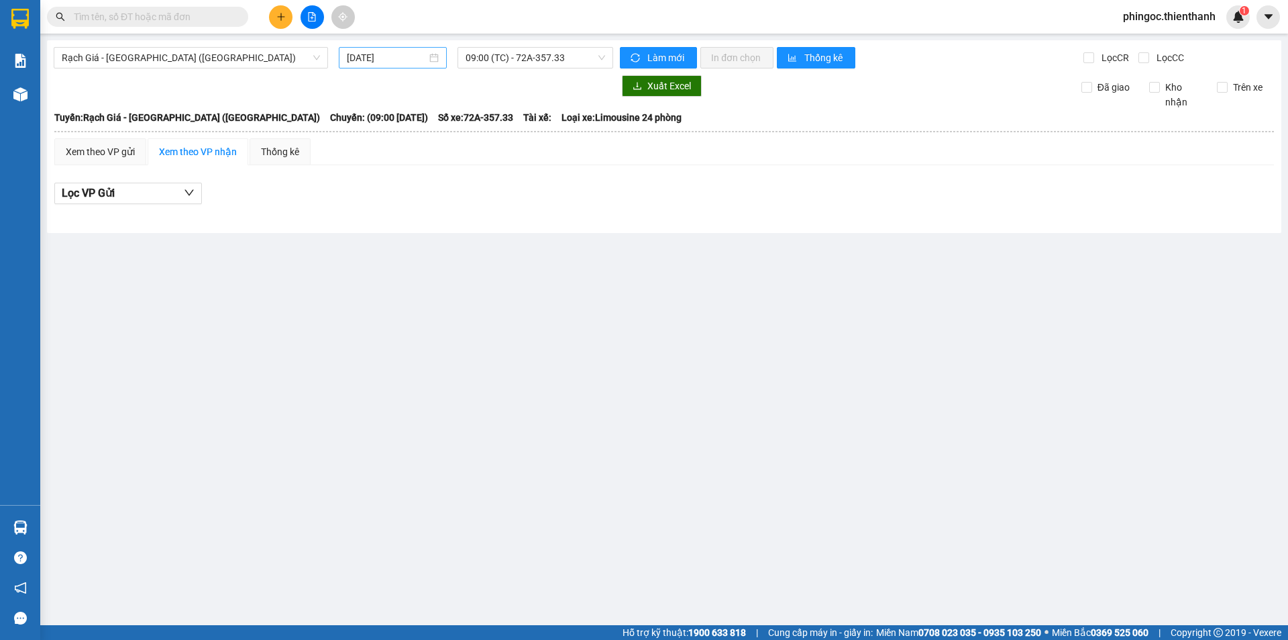
click at [384, 59] on input "[DATE]" at bounding box center [387, 57] width 80 height 15
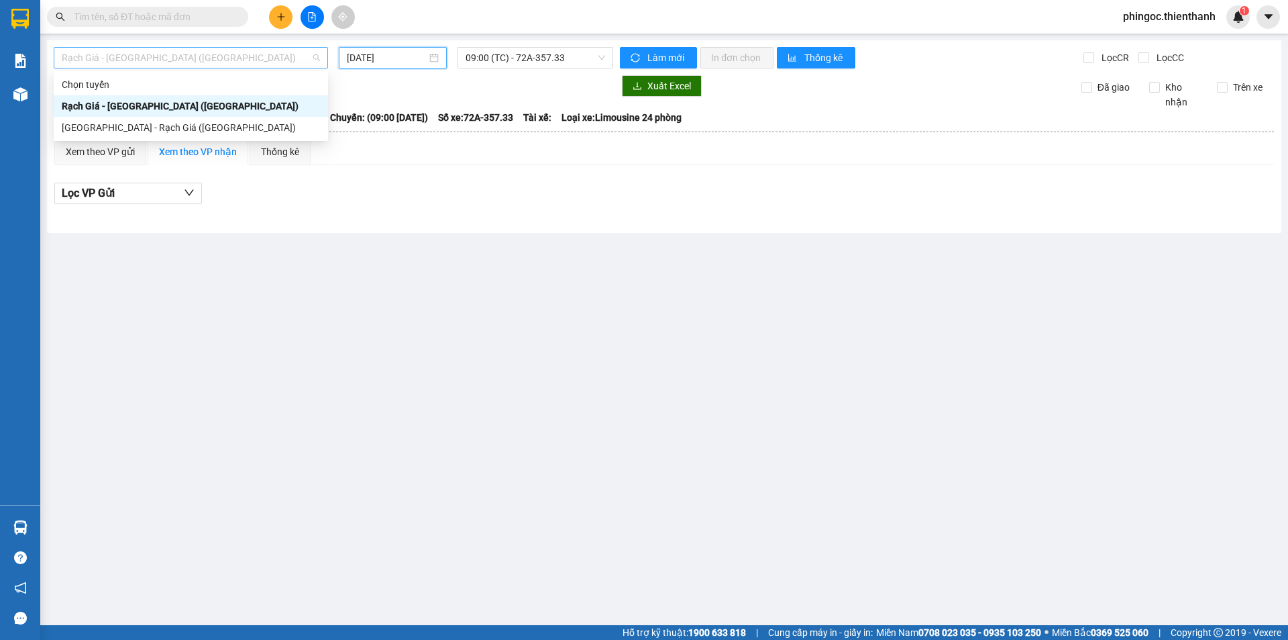
click at [164, 57] on span "Rạch Giá - [GEOGRAPHIC_DATA] ([GEOGRAPHIC_DATA])" at bounding box center [191, 58] width 258 height 20
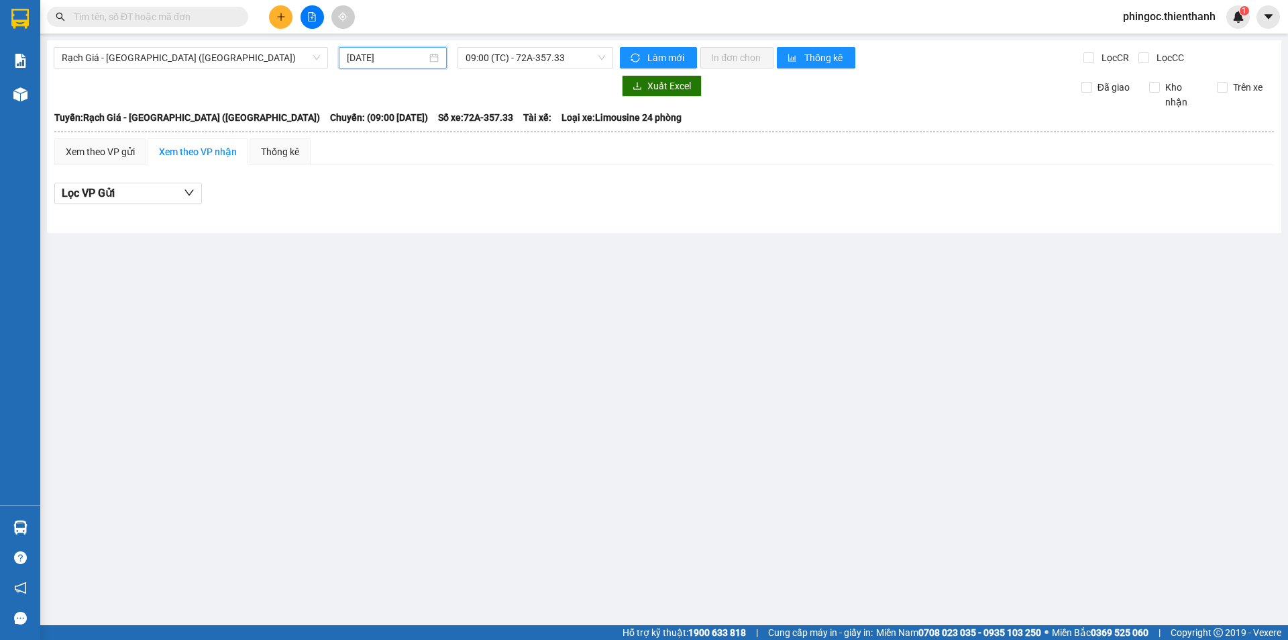
click at [378, 55] on input "[DATE]" at bounding box center [387, 57] width 80 height 15
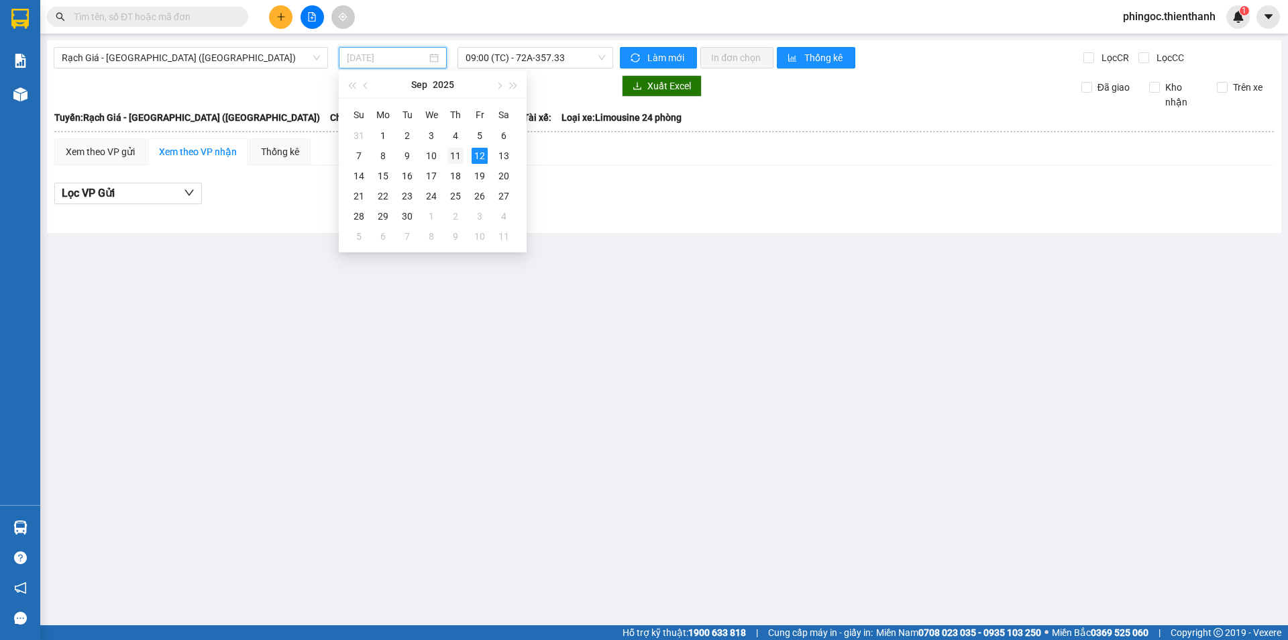
click at [462, 148] on div "11" at bounding box center [456, 156] width 16 height 16
type input "[DATE]"
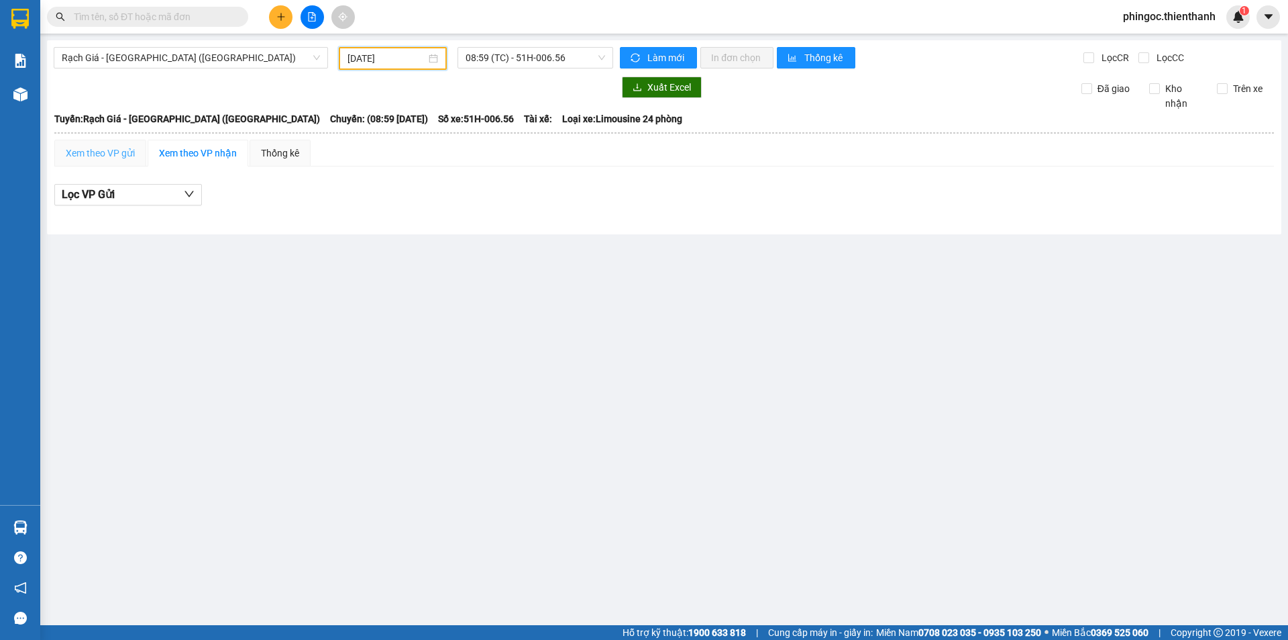
click at [136, 152] on div "Xem theo VP gửi" at bounding box center [100, 153] width 92 height 27
drag, startPoint x: 178, startPoint y: 148, endPoint x: 176, endPoint y: 168, distance: 20.2
click at [179, 148] on div "Xem theo VP nhận" at bounding box center [198, 153] width 78 height 15
click at [155, 205] on button "Lọc VP Gửi" at bounding box center [128, 194] width 148 height 21
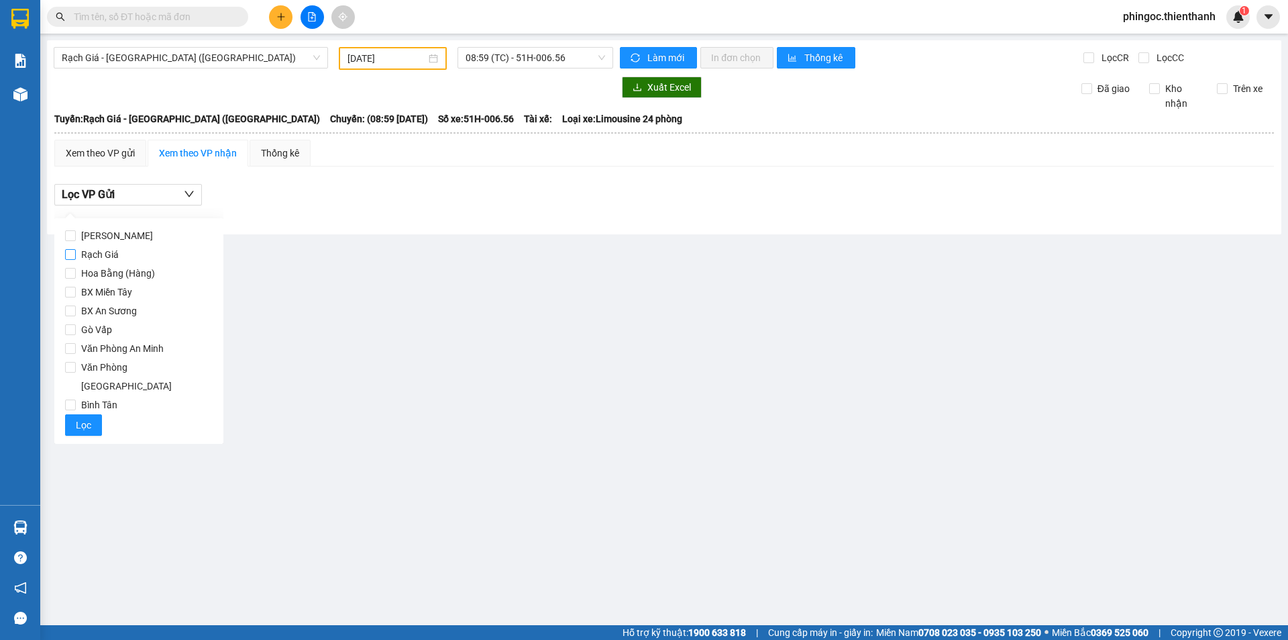
click at [119, 246] on span "Rạch Giá" at bounding box center [100, 254] width 48 height 19
click at [76, 249] on input "Rạch Giá" at bounding box center [70, 254] width 11 height 11
checkbox input "true"
click at [122, 233] on label "[PERSON_NAME]" at bounding box center [139, 235] width 148 height 19
click at [76, 233] on input "[PERSON_NAME]" at bounding box center [70, 235] width 11 height 11
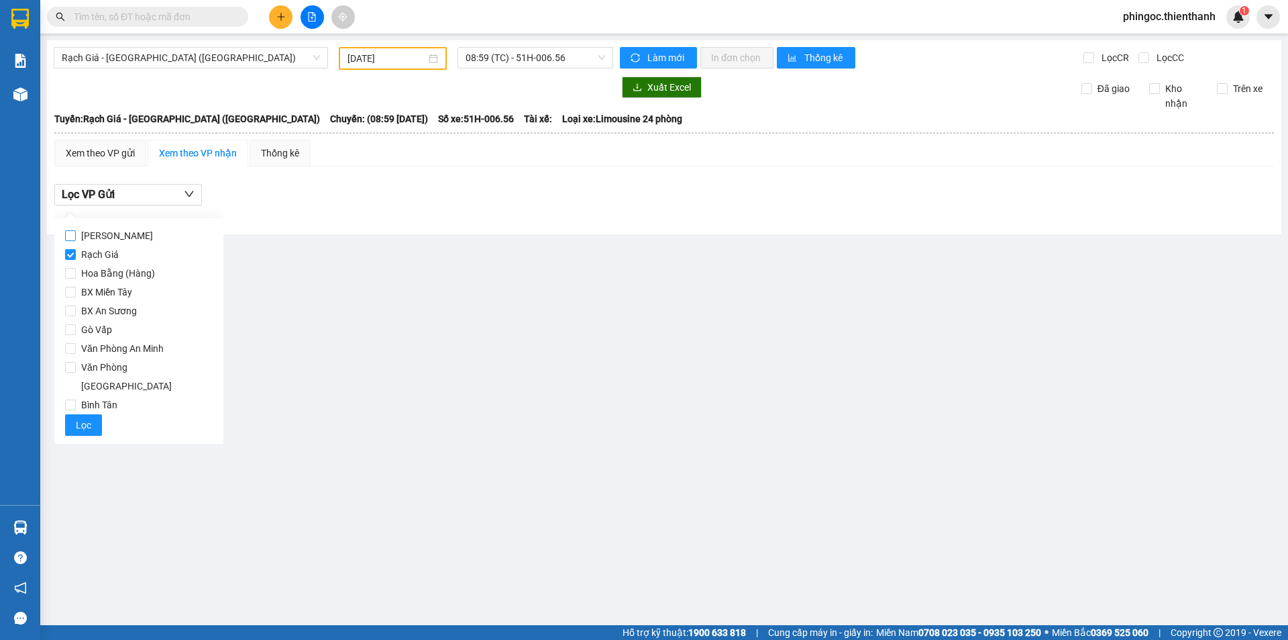
checkbox input "true"
click at [122, 256] on span "Rạch Giá" at bounding box center [100, 254] width 48 height 19
click at [76, 256] on input "Rạch Giá" at bounding box center [70, 254] width 11 height 11
checkbox input "false"
click at [99, 414] on button "Lọc" at bounding box center [83, 424] width 37 height 21
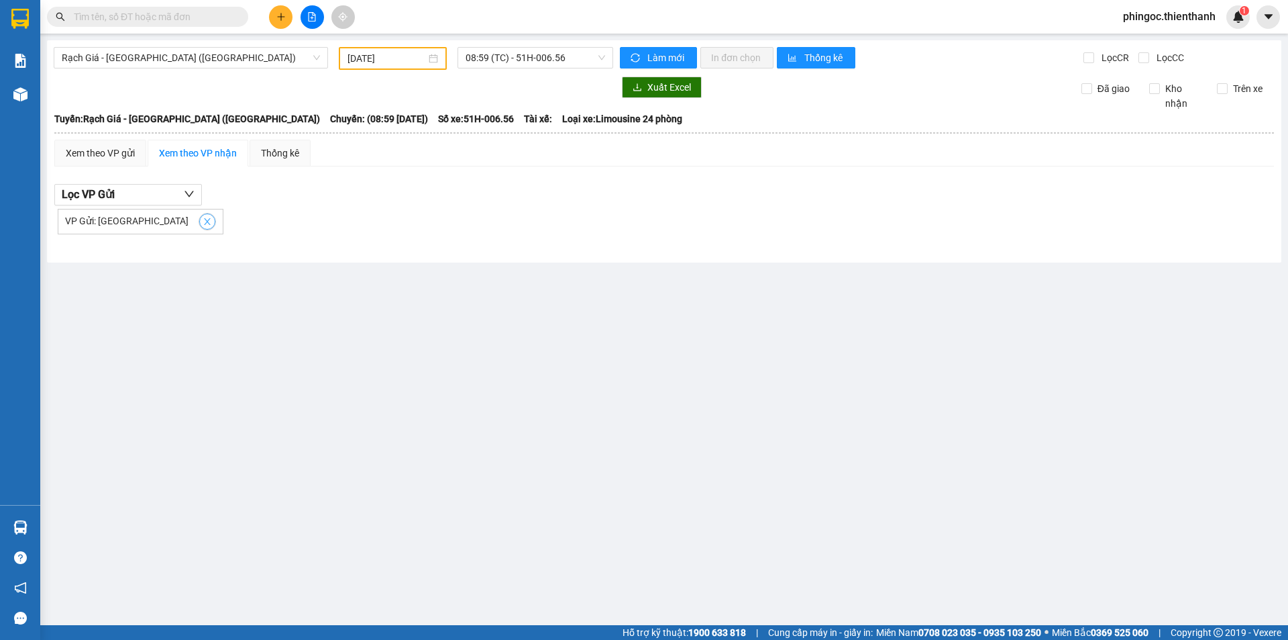
click at [199, 215] on button "button" at bounding box center [207, 221] width 16 height 16
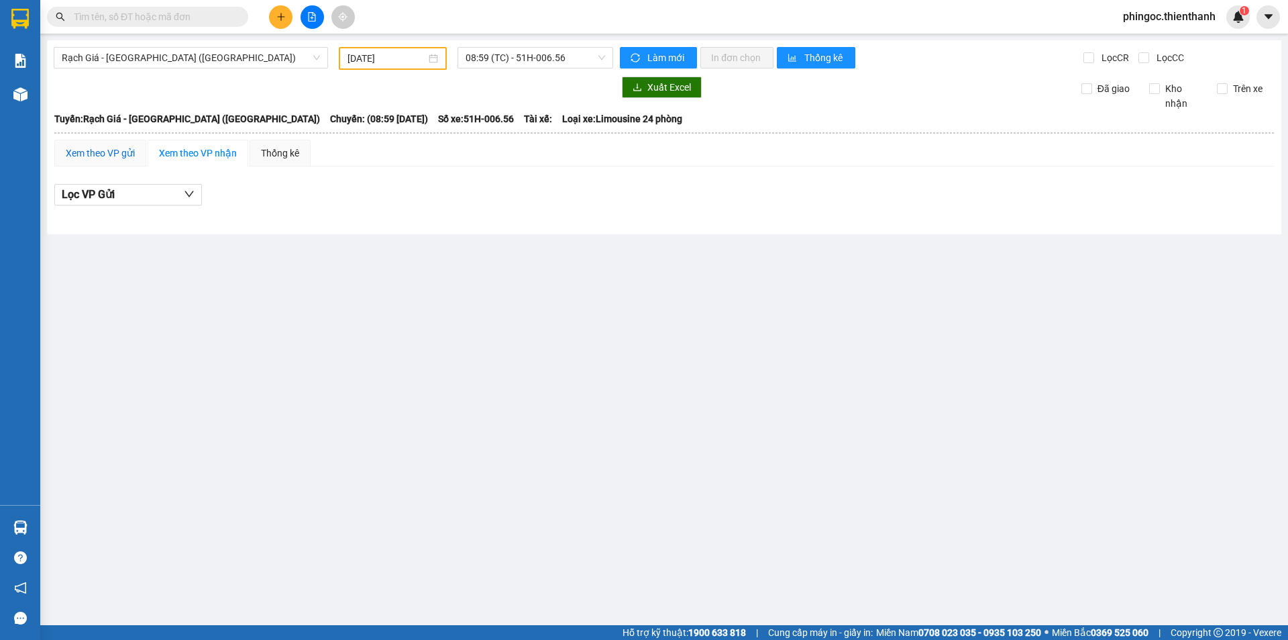
click at [115, 153] on div "Xem theo VP gửi" at bounding box center [100, 153] width 69 height 15
click at [499, 54] on span "08:59 (TC) - 51H-006.56" at bounding box center [536, 58] width 140 height 20
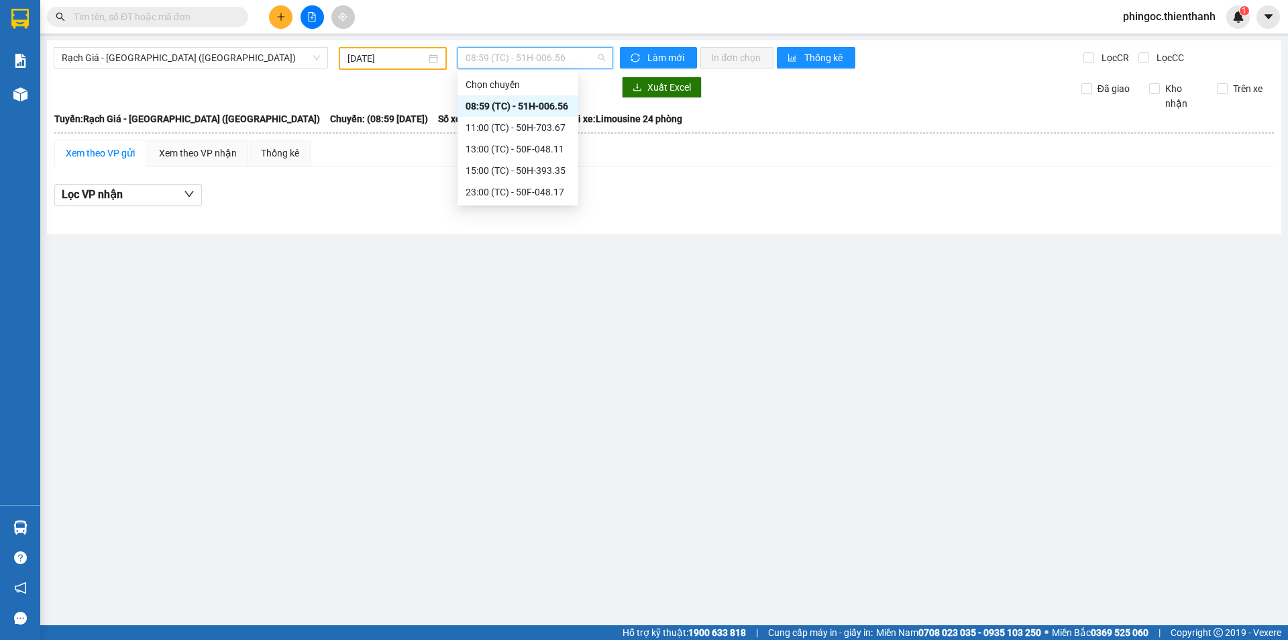
click at [480, 115] on div "08:59 (TC) - 51H-006.56" at bounding box center [518, 105] width 121 height 21
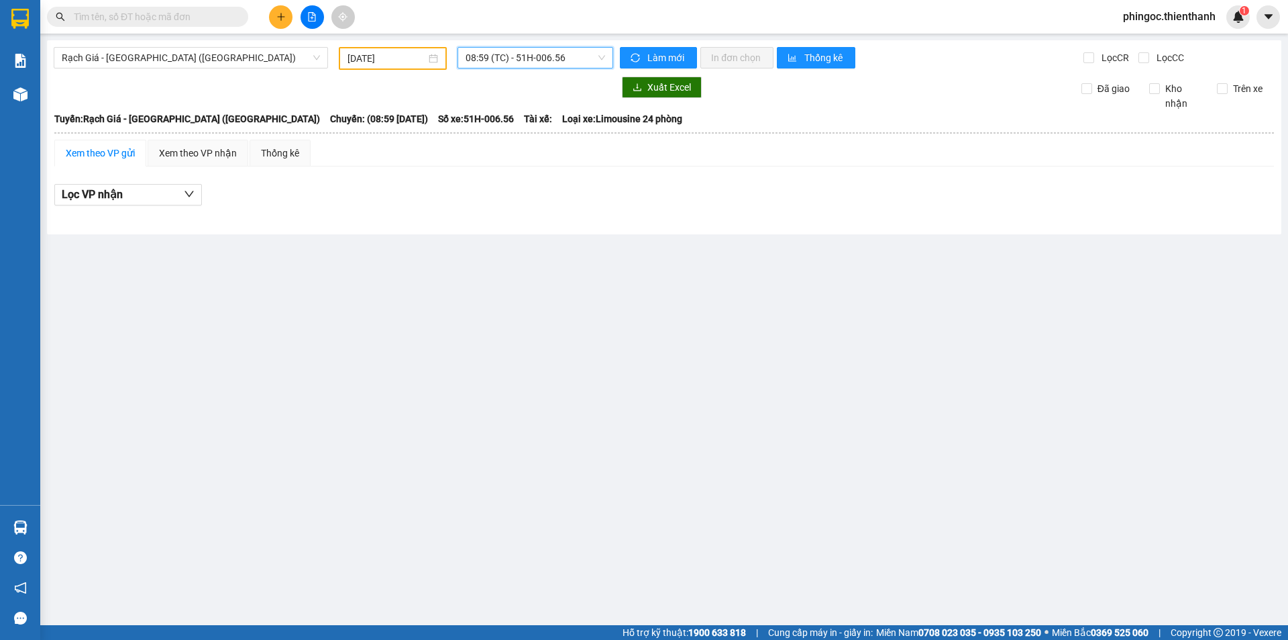
click at [490, 67] on span "08:59 (TC) - 51H-006.56" at bounding box center [536, 58] width 140 height 20
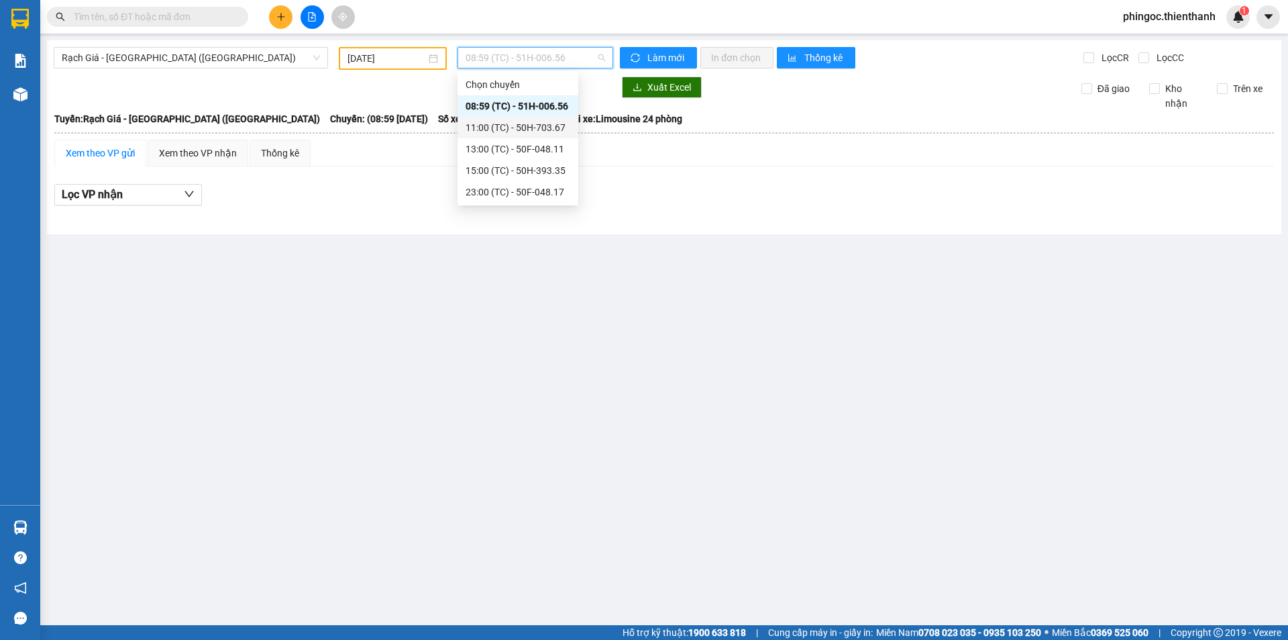
click at [479, 125] on div "11:00 (TC) - 50H-703.67" at bounding box center [518, 127] width 105 height 15
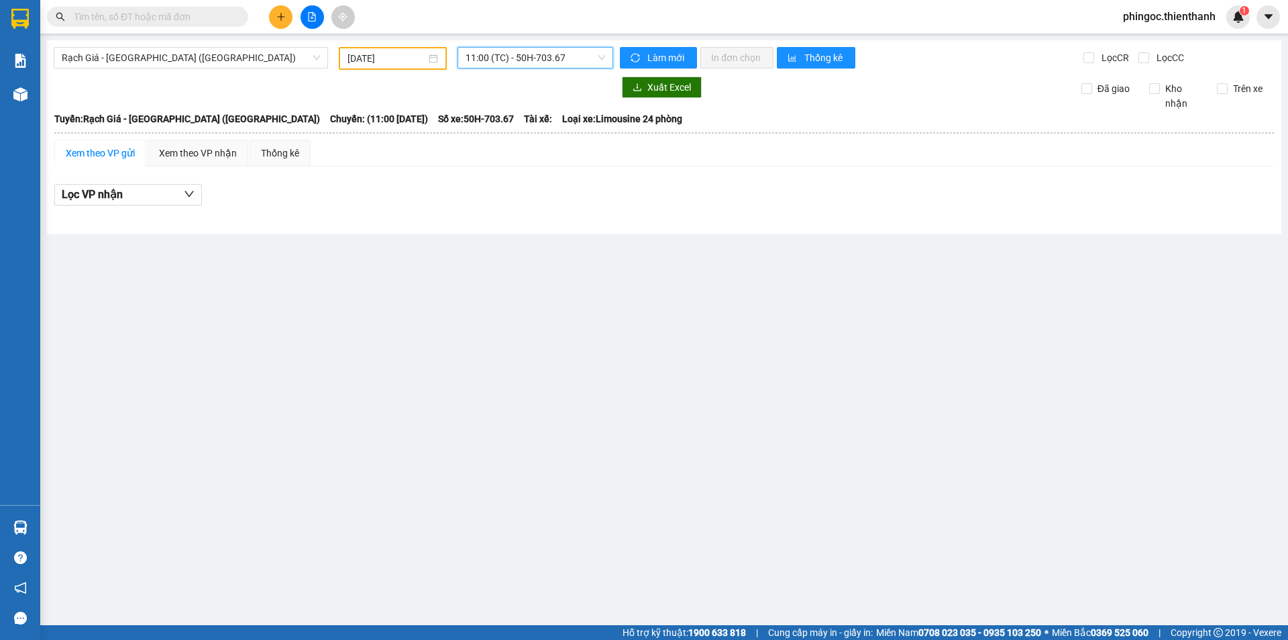
click at [499, 64] on span "11:00 (TC) - 50H-703.67" at bounding box center [536, 58] width 140 height 20
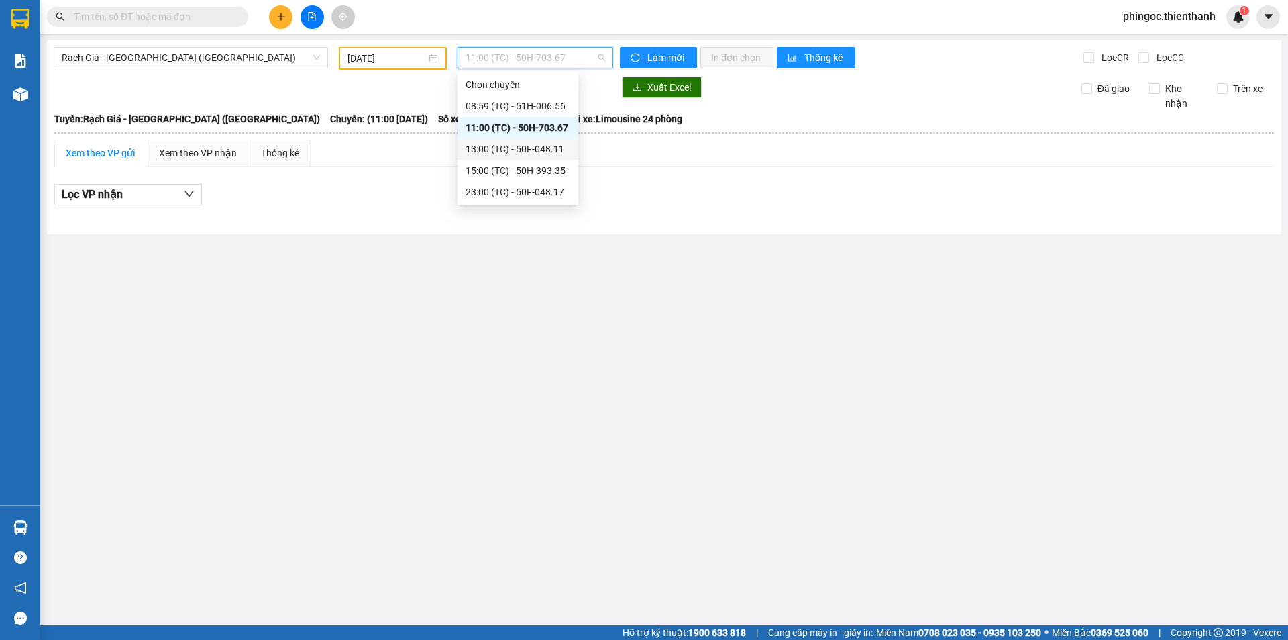
click at [499, 150] on div "13:00 (TC) - 50F-048.11" at bounding box center [518, 149] width 105 height 15
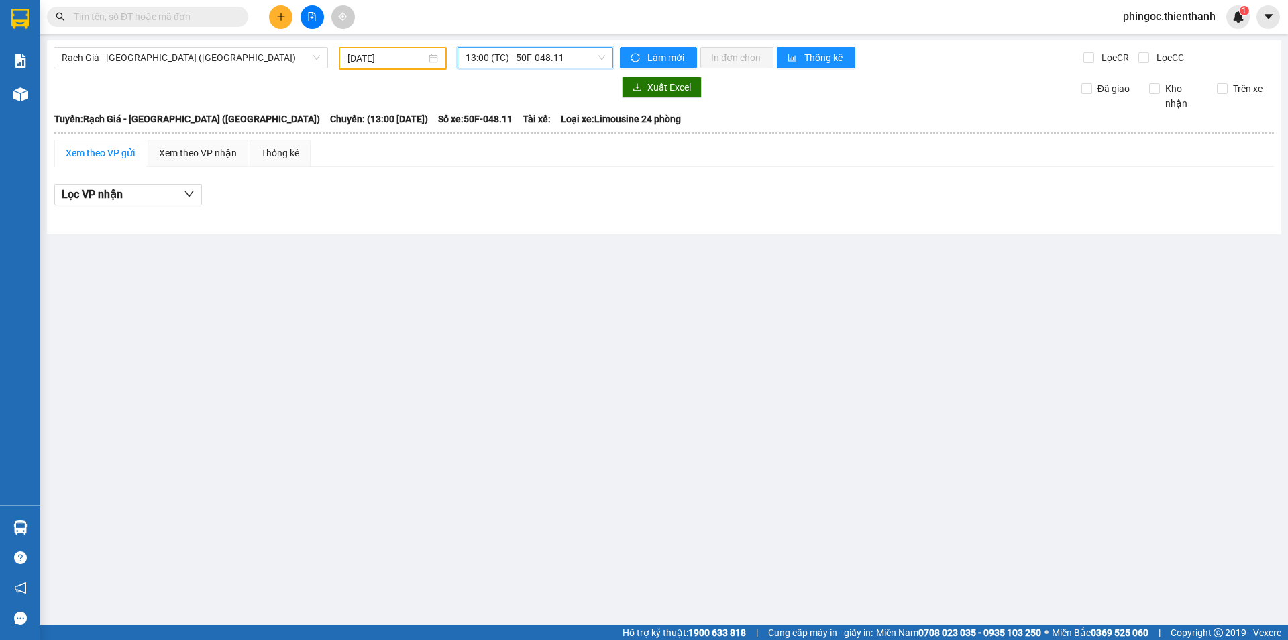
click at [508, 64] on span "13:00 (TC) - 50F-048.11" at bounding box center [536, 58] width 140 height 20
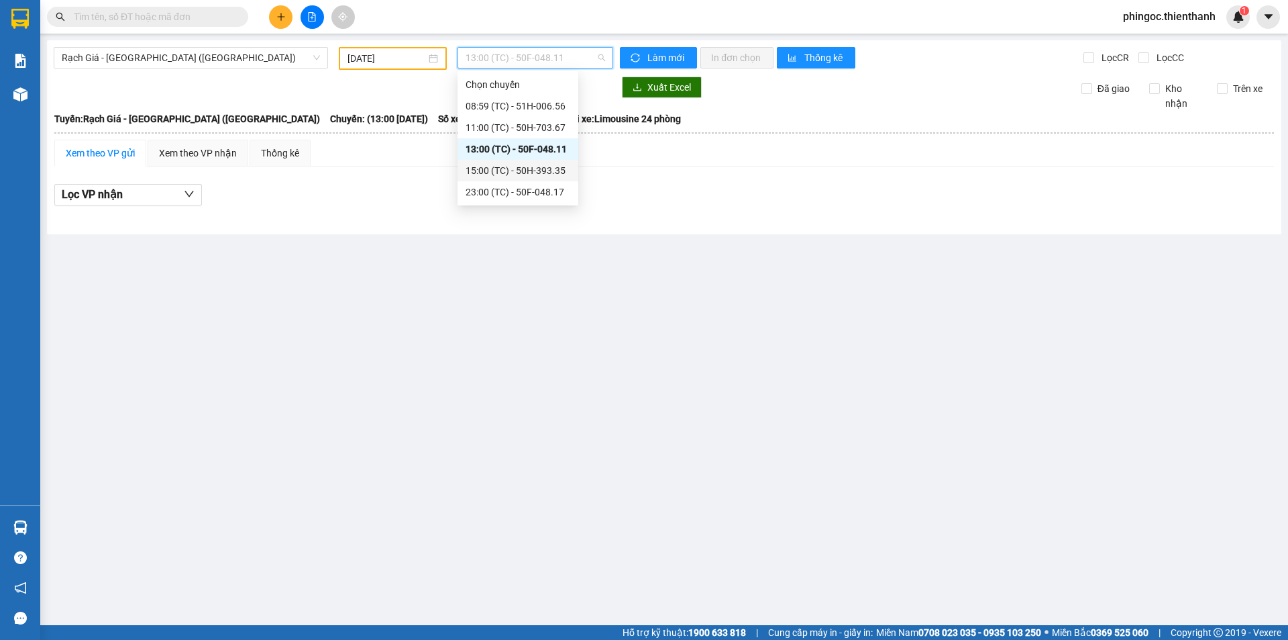
click at [484, 170] on div "15:00 (TC) - 50H-393.35" at bounding box center [518, 170] width 105 height 15
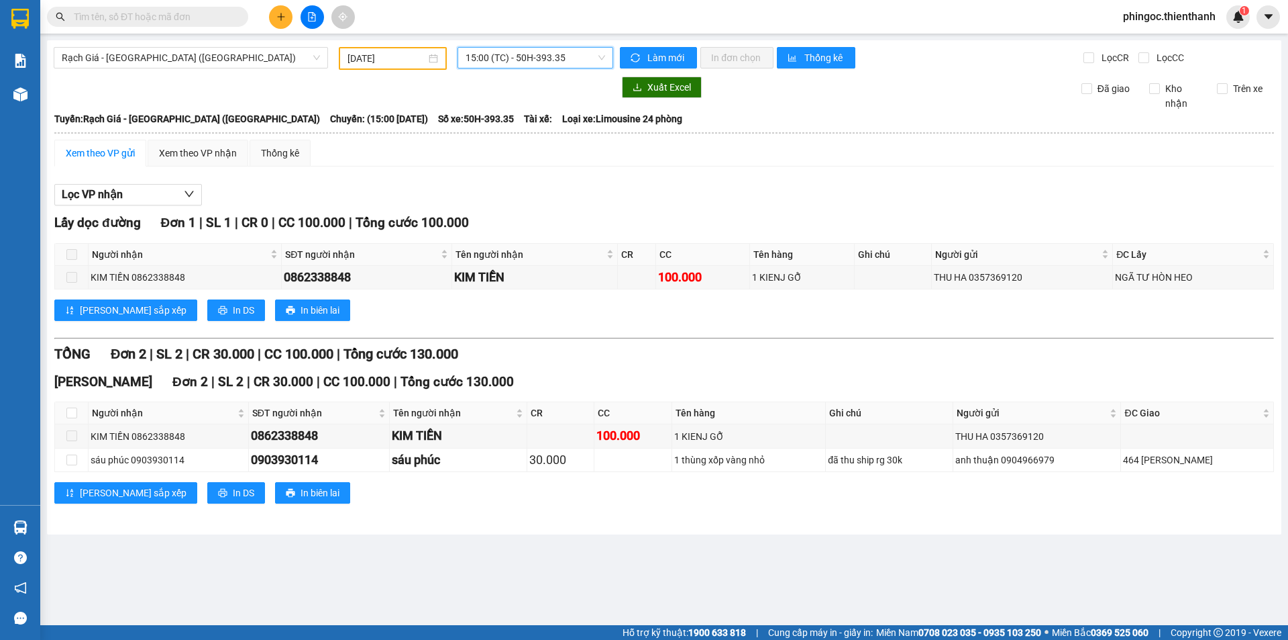
click at [513, 59] on span "15:00 (TC) - 50H-393.35" at bounding box center [536, 58] width 140 height 20
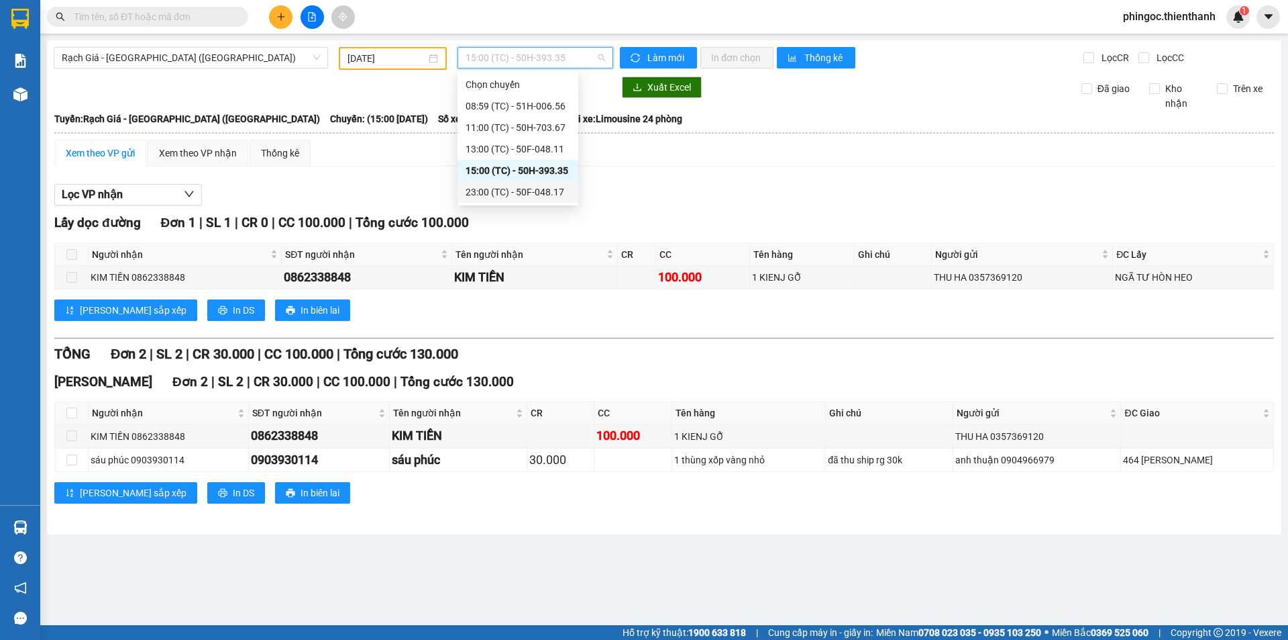
click at [508, 191] on div "23:00 (TC) - 50F-048.17" at bounding box center [518, 192] width 105 height 15
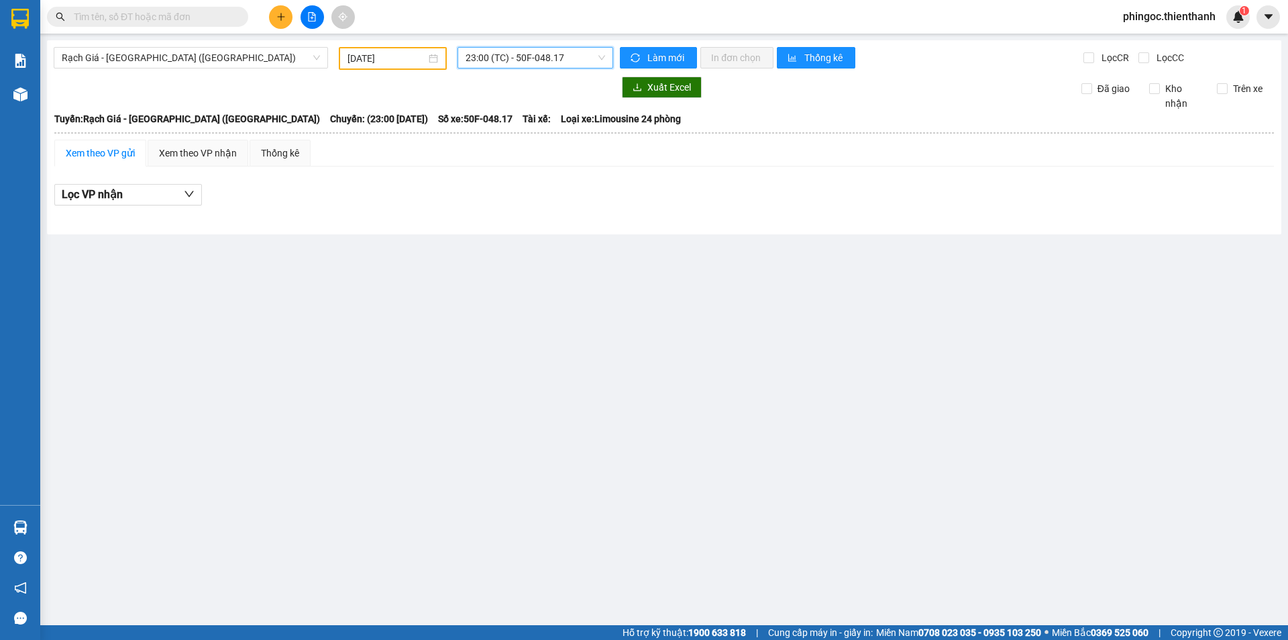
click at [501, 67] on span "23:00 (TC) - 50F-048.17" at bounding box center [536, 58] width 140 height 20
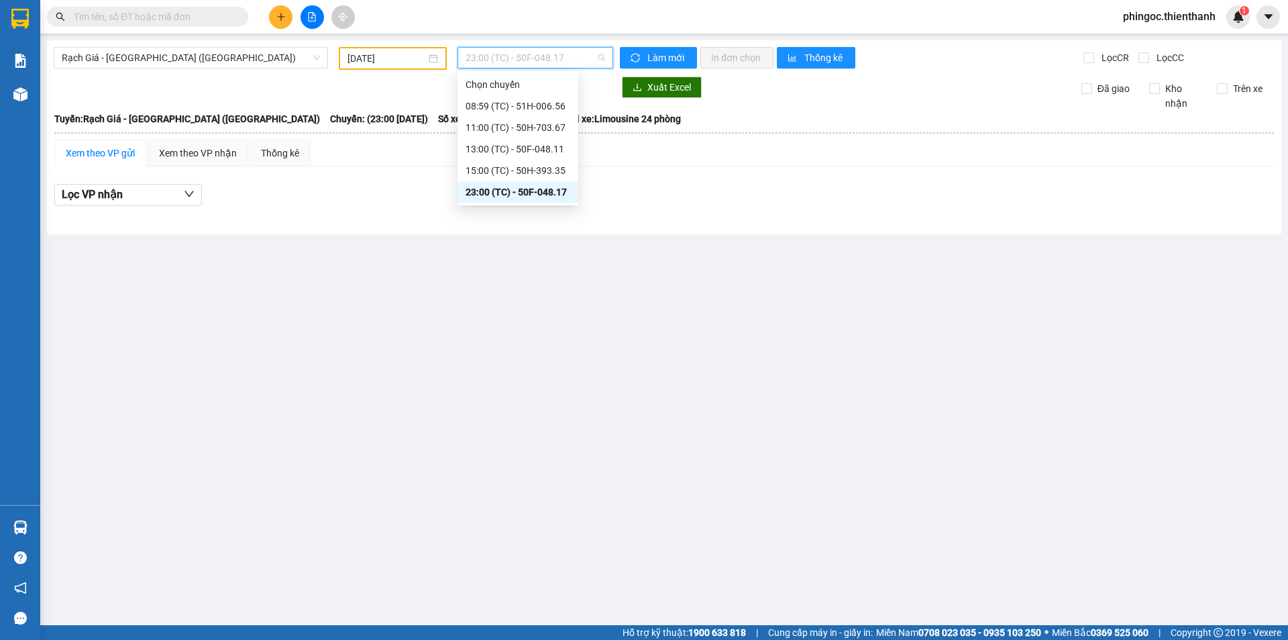
click at [369, 340] on main "Rạch Giá - [GEOGRAPHIC_DATA] ([GEOGRAPHIC_DATA]) [DATE] 23:00 (TC) - 50F-048.17…" at bounding box center [644, 312] width 1288 height 625
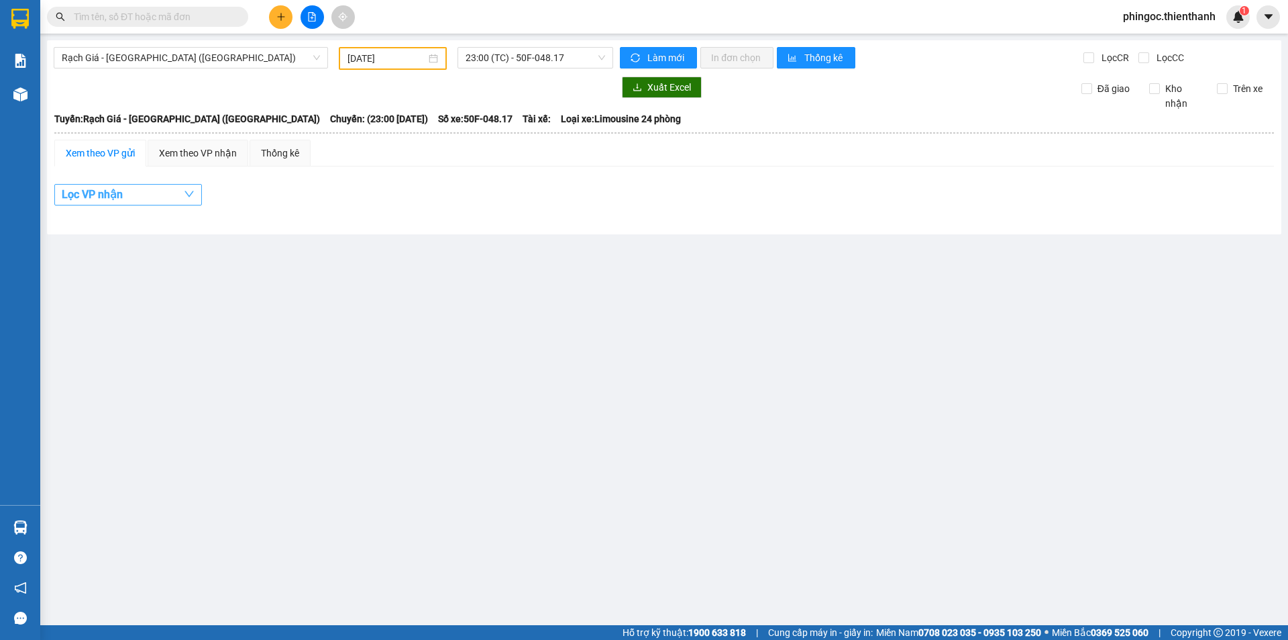
drag, startPoint x: 168, startPoint y: 187, endPoint x: 142, endPoint y: 224, distance: 45.8
click at [168, 188] on button "Lọc VP nhận" at bounding box center [128, 194] width 148 height 21
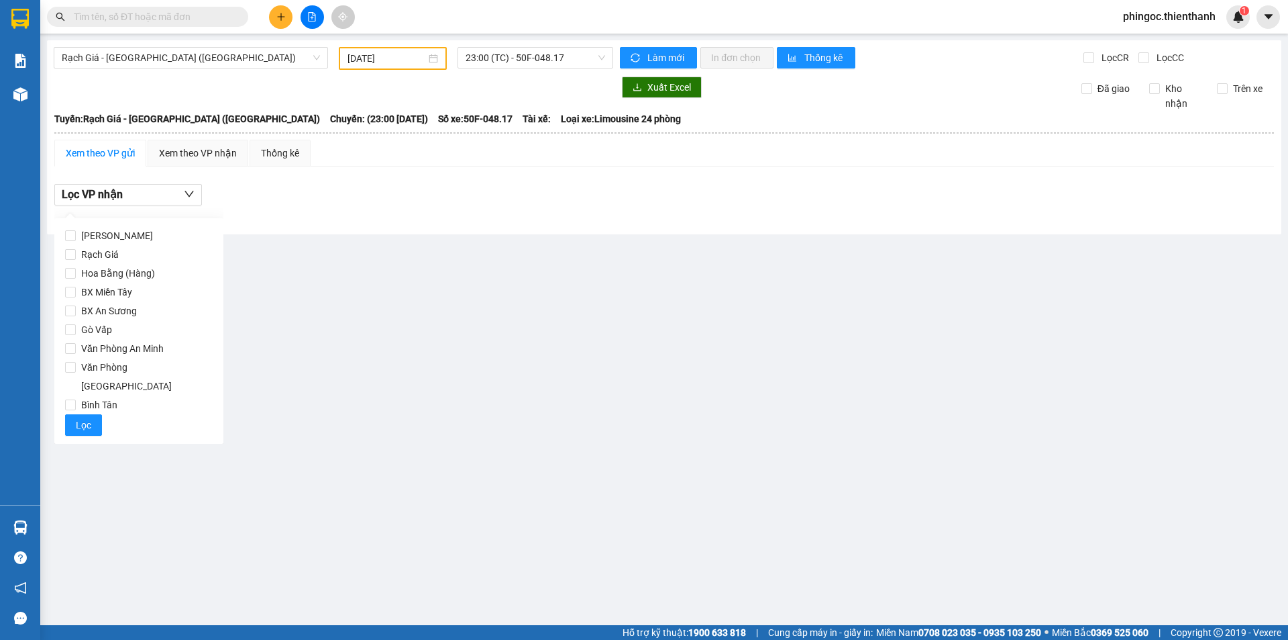
click at [395, 221] on div "Rạch Giá - [GEOGRAPHIC_DATA] ([GEOGRAPHIC_DATA]) [DATE] 23:00 (TC) - 50F-048.17…" at bounding box center [664, 137] width 1235 height 194
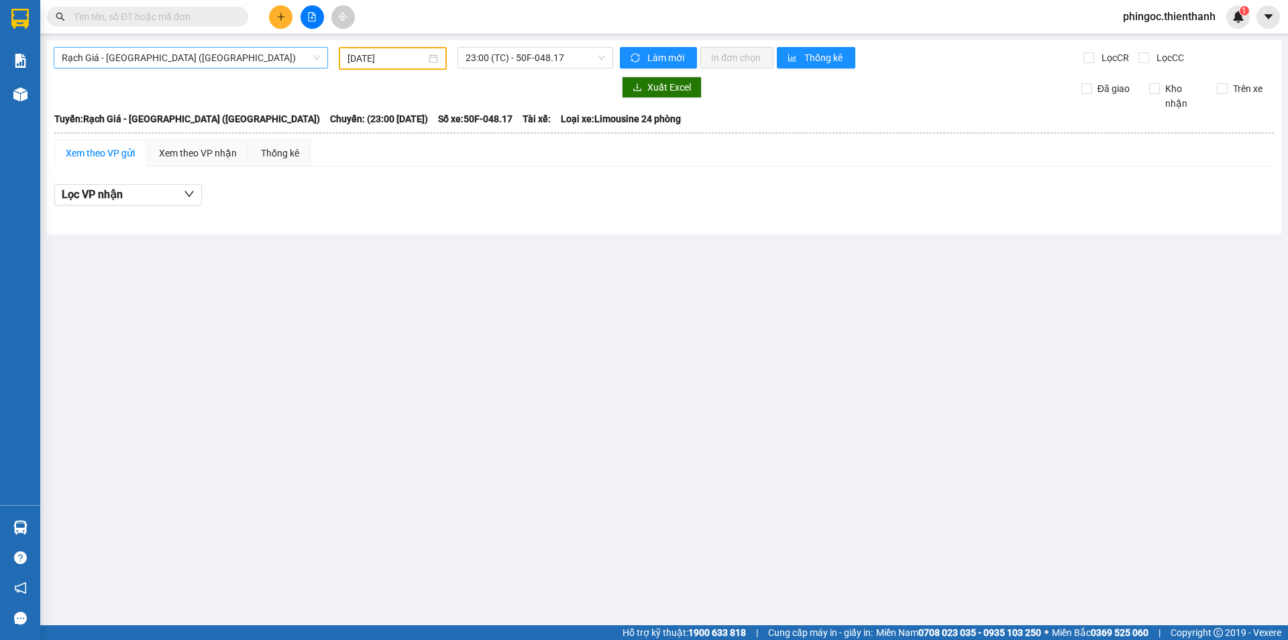
click at [141, 62] on span "Rạch Giá - [GEOGRAPHIC_DATA] ([GEOGRAPHIC_DATA])" at bounding box center [191, 58] width 258 height 20
click at [308, 15] on icon "file-add" at bounding box center [311, 16] width 9 height 9
click at [312, 15] on icon "file-add" at bounding box center [311, 16] width 9 height 9
click at [245, 58] on span "Rạch Giá - [GEOGRAPHIC_DATA] ([GEOGRAPHIC_DATA])" at bounding box center [191, 58] width 258 height 20
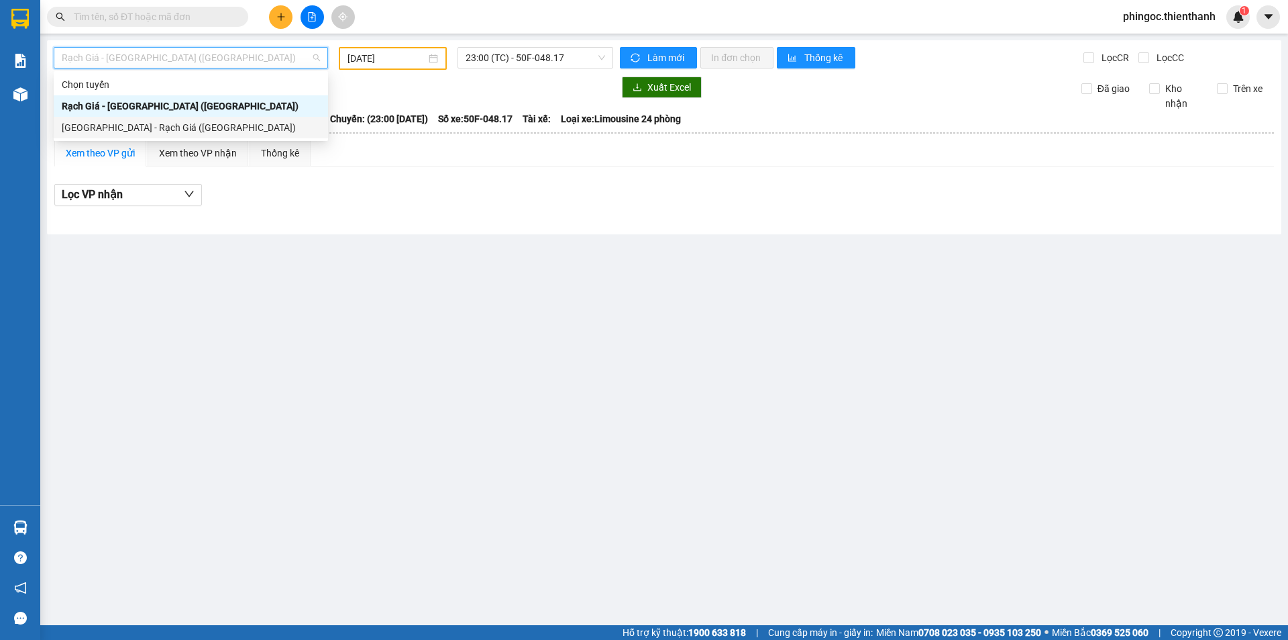
click at [366, 289] on main "Rạch Giá - [GEOGRAPHIC_DATA] ([GEOGRAPHIC_DATA]) [DATE] 23:00 (TC) - 50F-048.17…" at bounding box center [644, 312] width 1288 height 625
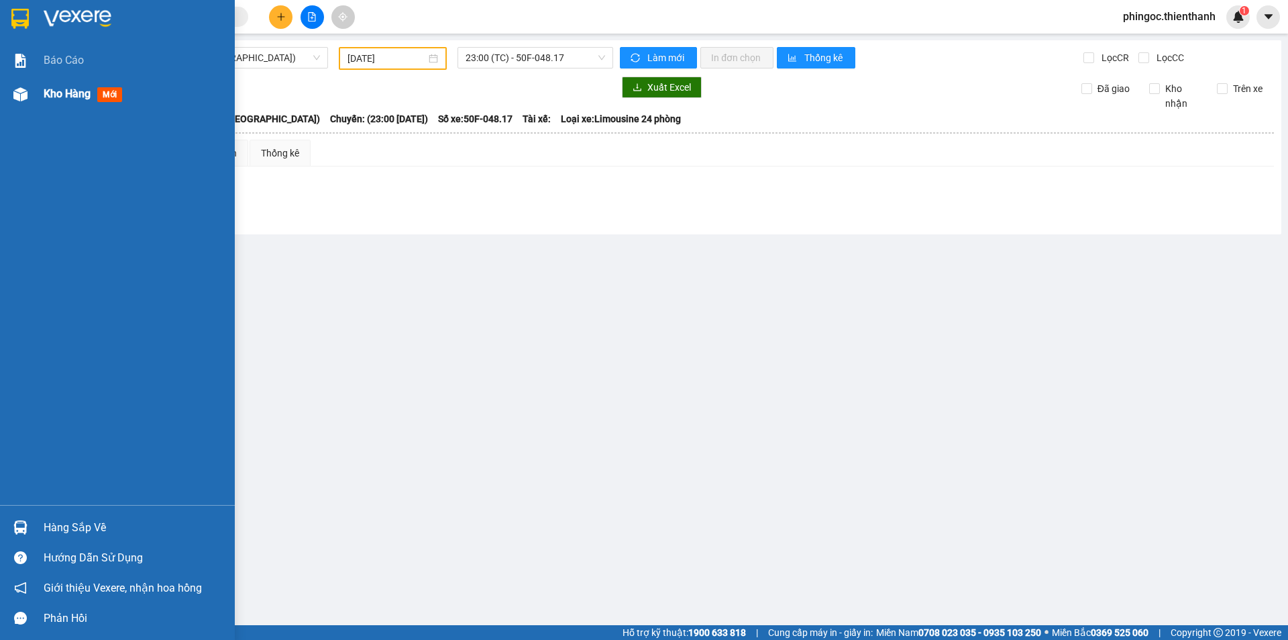
click at [77, 105] on div "Kho hàng mới" at bounding box center [134, 94] width 181 height 34
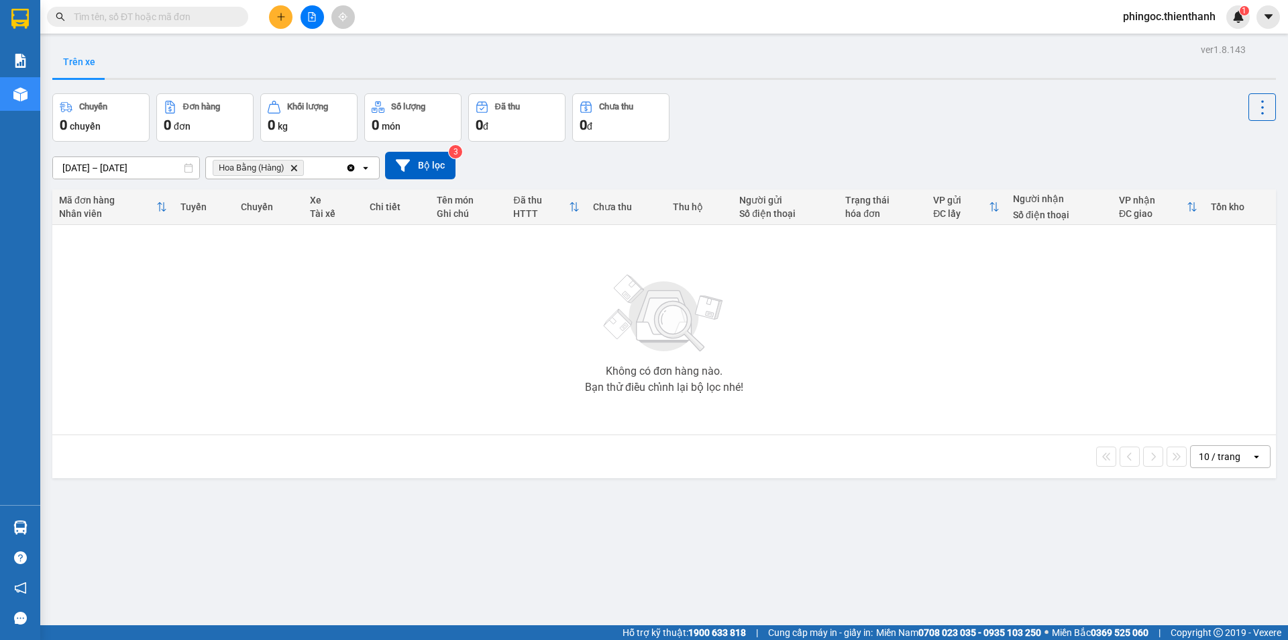
click at [291, 168] on icon "Delete" at bounding box center [294, 168] width 8 height 8
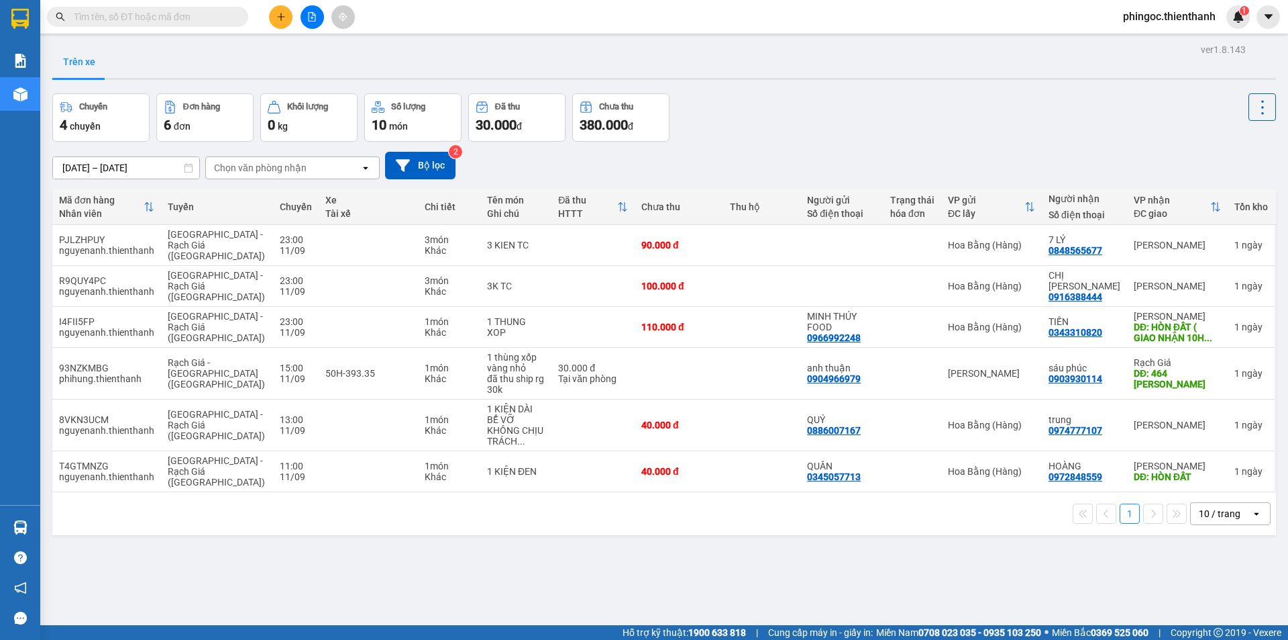
click at [245, 166] on div "Chọn văn phòng nhận" at bounding box center [260, 167] width 93 height 13
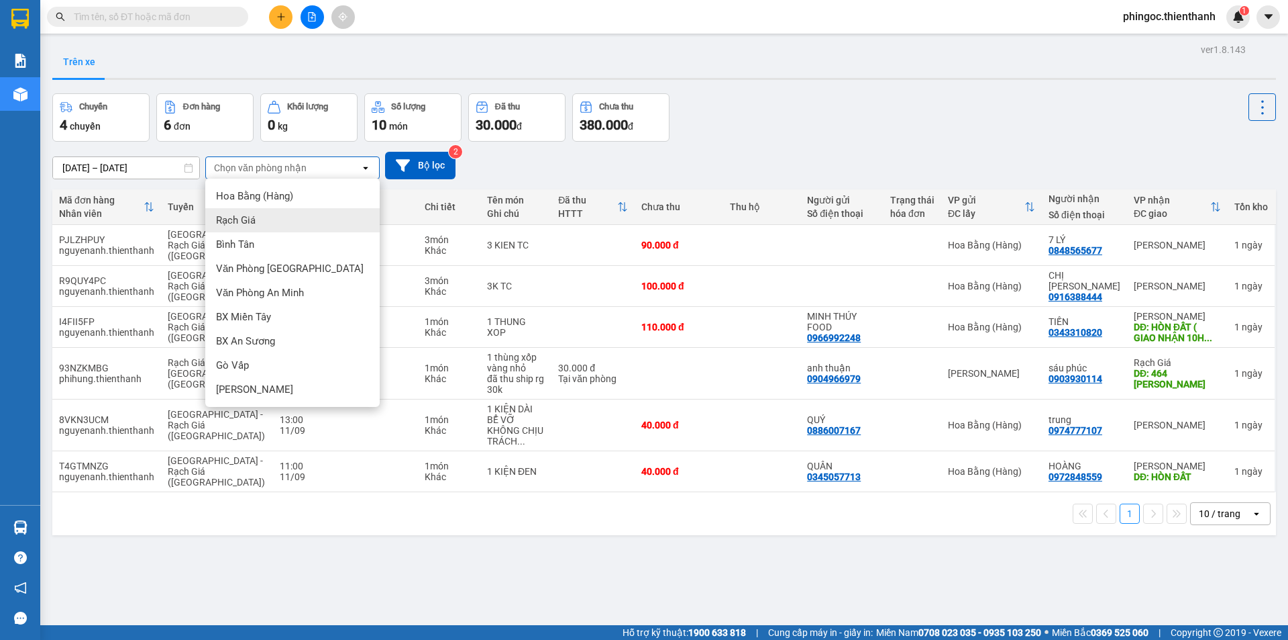
click at [257, 221] on div "Rạch Giá" at bounding box center [292, 220] width 174 height 24
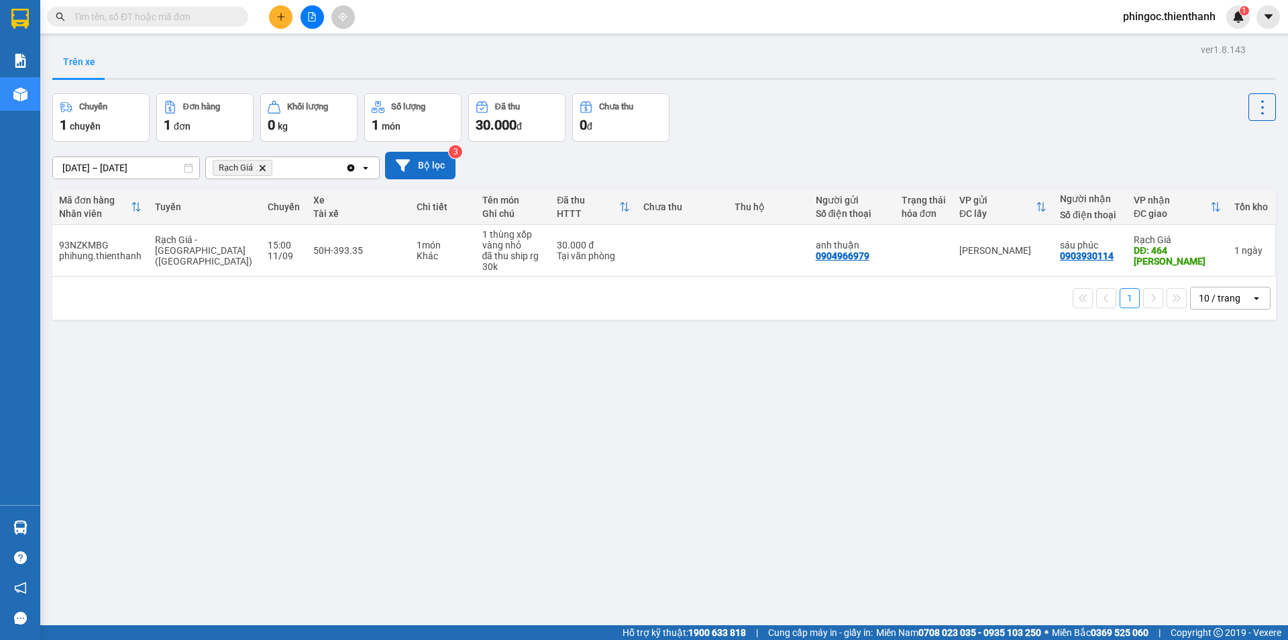
click at [429, 158] on button "Bộ lọc" at bounding box center [420, 166] width 70 height 28
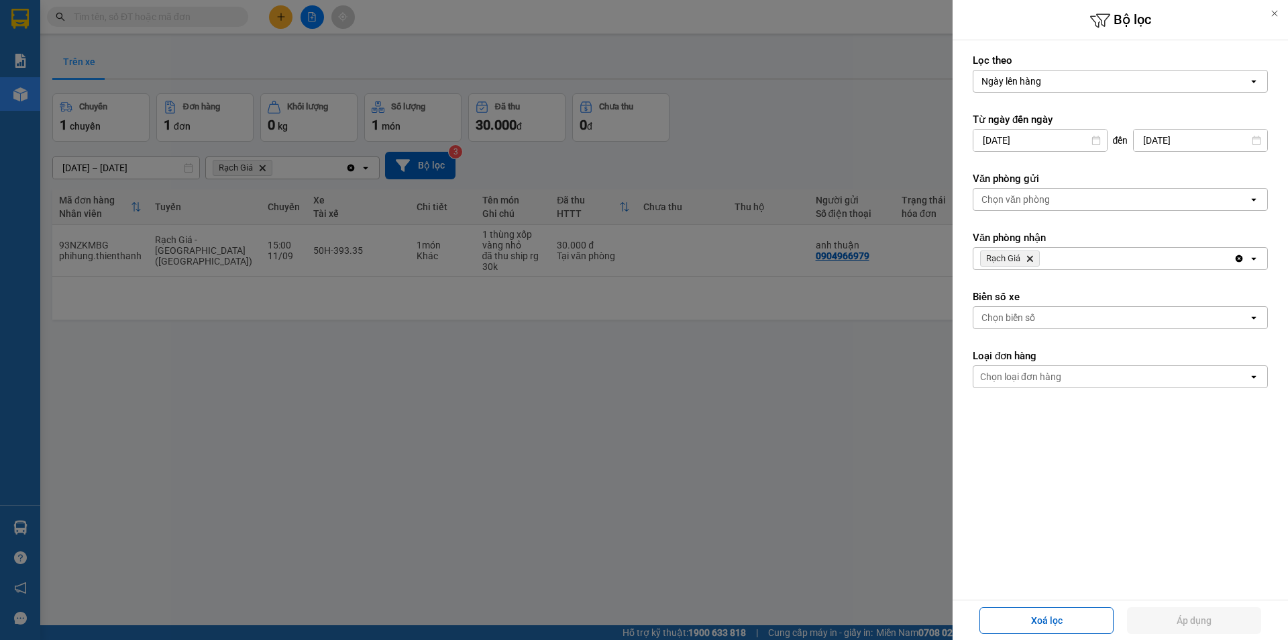
click at [1042, 200] on div "Chọn văn phòng" at bounding box center [1016, 199] width 68 height 13
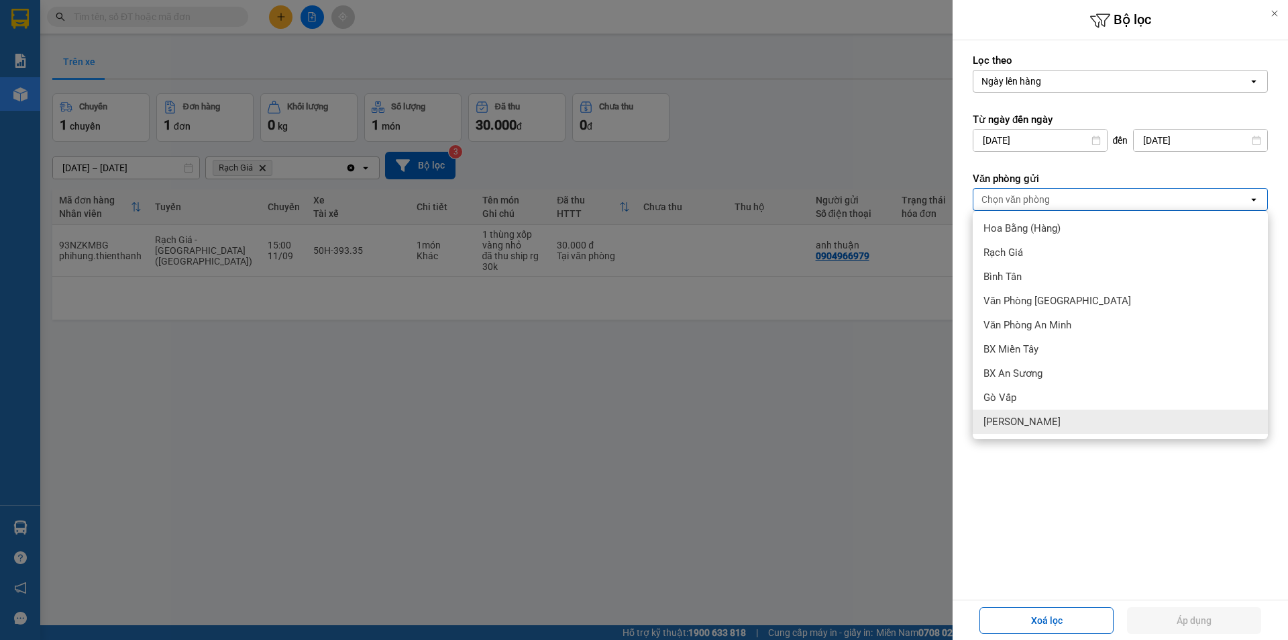
click at [1003, 423] on span "[PERSON_NAME]" at bounding box center [1022, 421] width 77 height 13
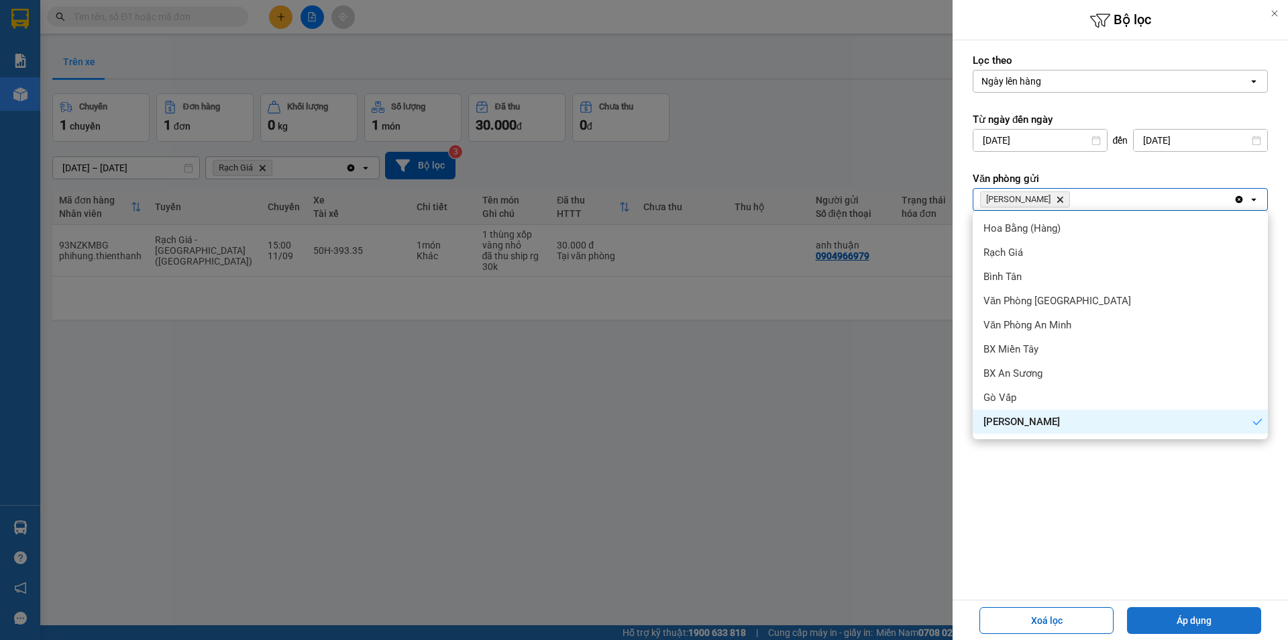
click at [1161, 617] on button "Áp dụng" at bounding box center [1194, 620] width 134 height 27
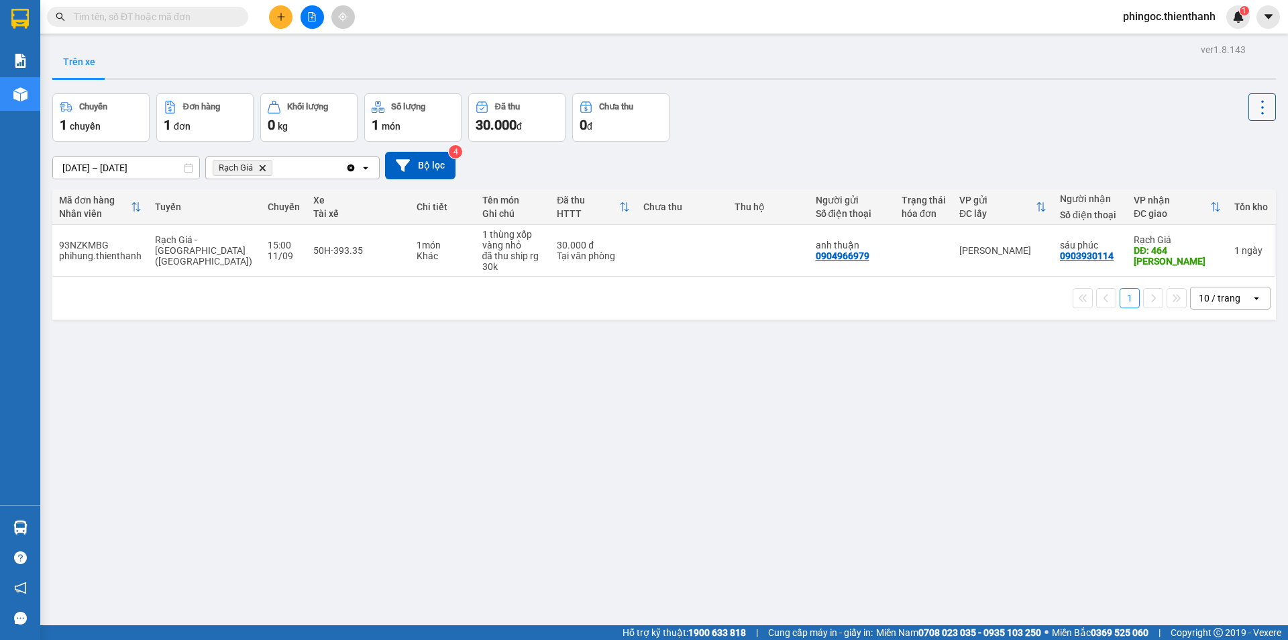
click at [1263, 108] on button at bounding box center [1263, 107] width 28 height 28
click at [1135, 111] on div "Chuyến 1 chuyến Đơn hàng 1 đơn Khối lượng 0 kg Số lượng 1 món Đã thu 30.000 đ C…" at bounding box center [664, 117] width 1224 height 48
click at [399, 175] on button "Bộ lọc" at bounding box center [420, 166] width 70 height 28
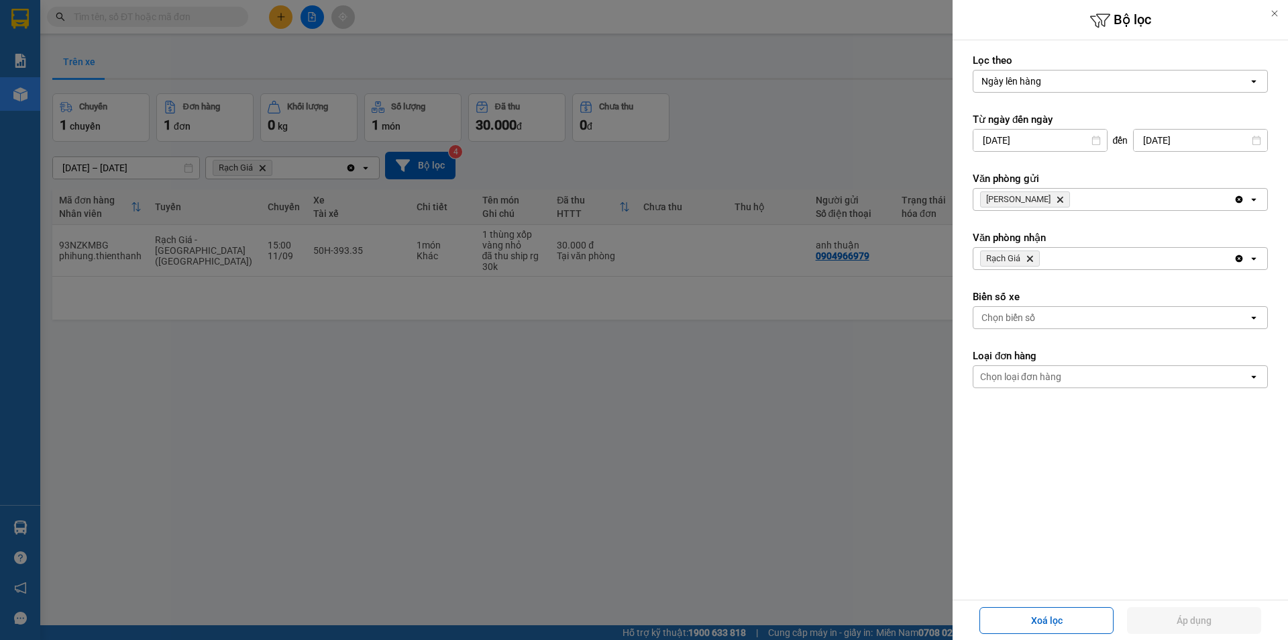
click at [1099, 82] on div "Ngày lên hàng" at bounding box center [1111, 80] width 275 height 21
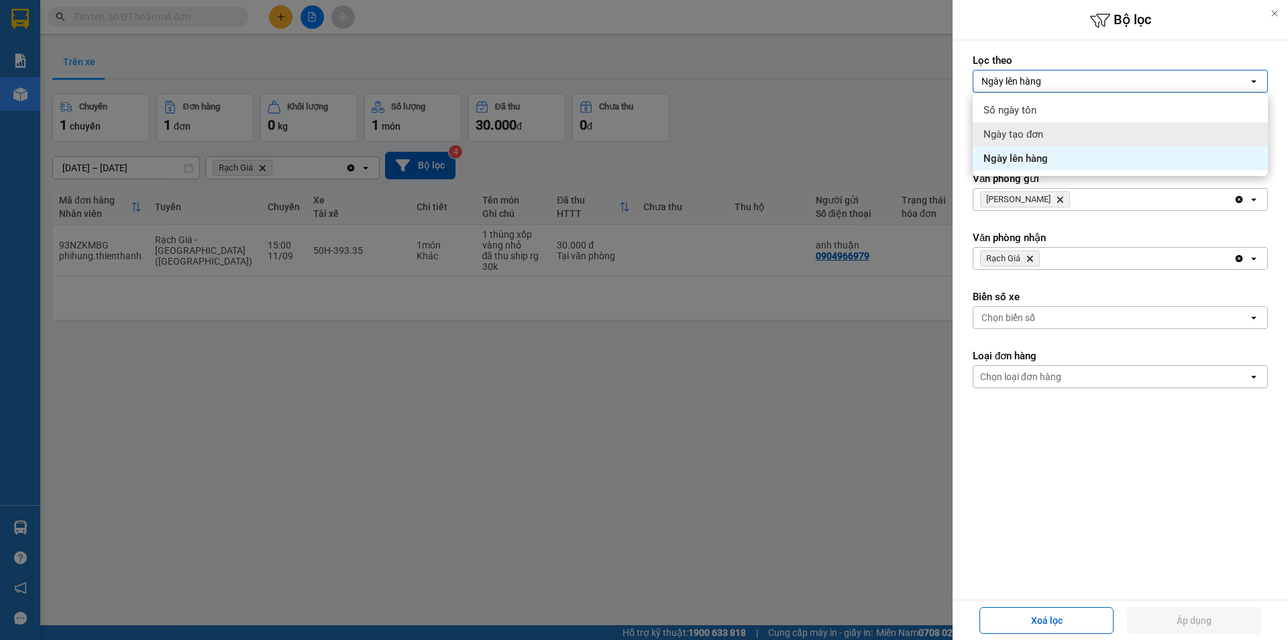
click at [1007, 136] on span "Ngày tạo đơn" at bounding box center [1014, 134] width 60 height 13
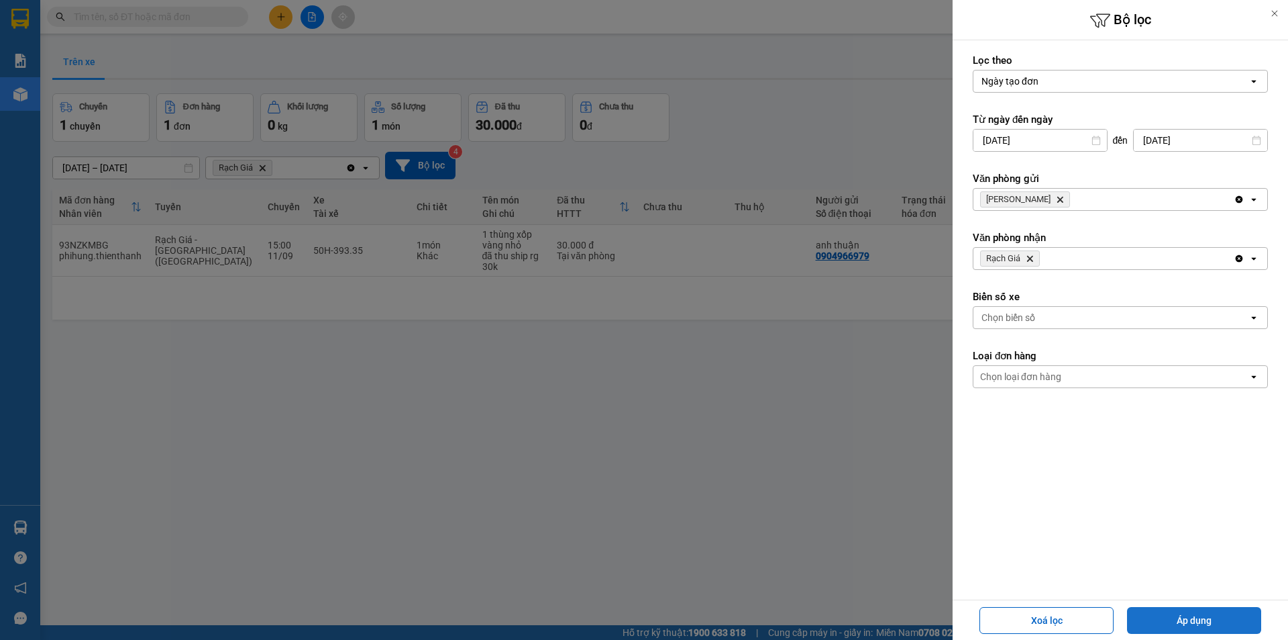
click at [1129, 614] on button "Áp dụng" at bounding box center [1194, 620] width 134 height 27
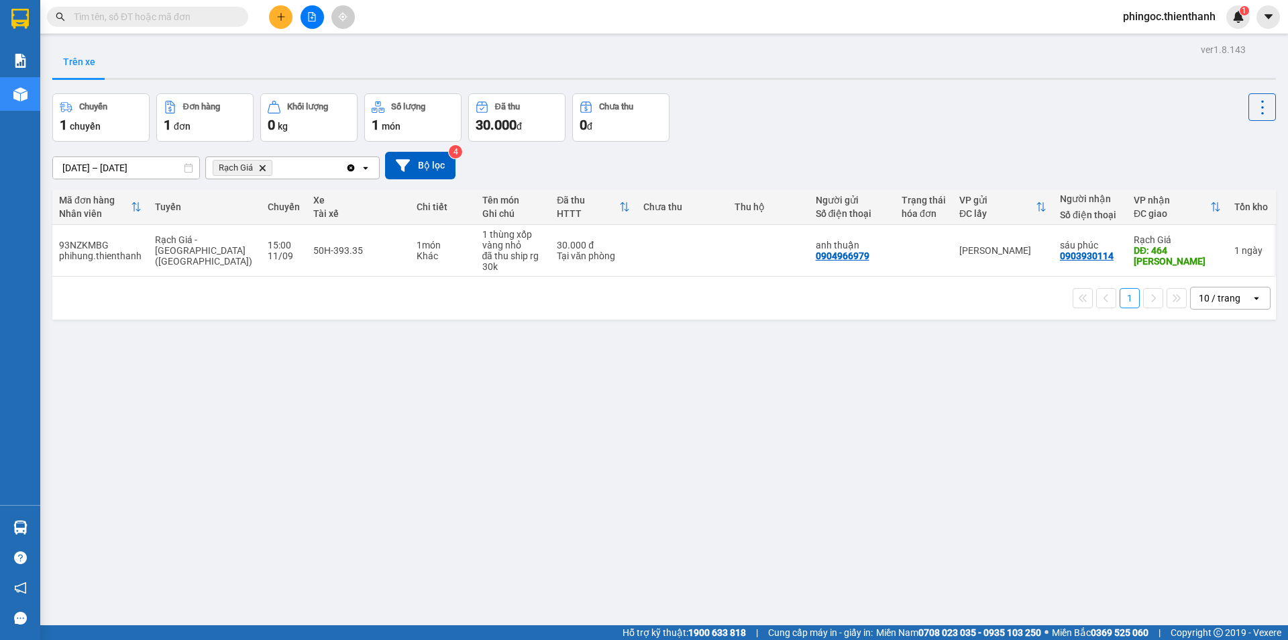
click at [576, 460] on div "ver 1.8.143 Trên xe Chuyến 1 chuyến Đơn hàng 1 đơn Khối lượng 0 kg Số lượng 1 m…" at bounding box center [664, 360] width 1235 height 640
